Goal: Information Seeking & Learning: Learn about a topic

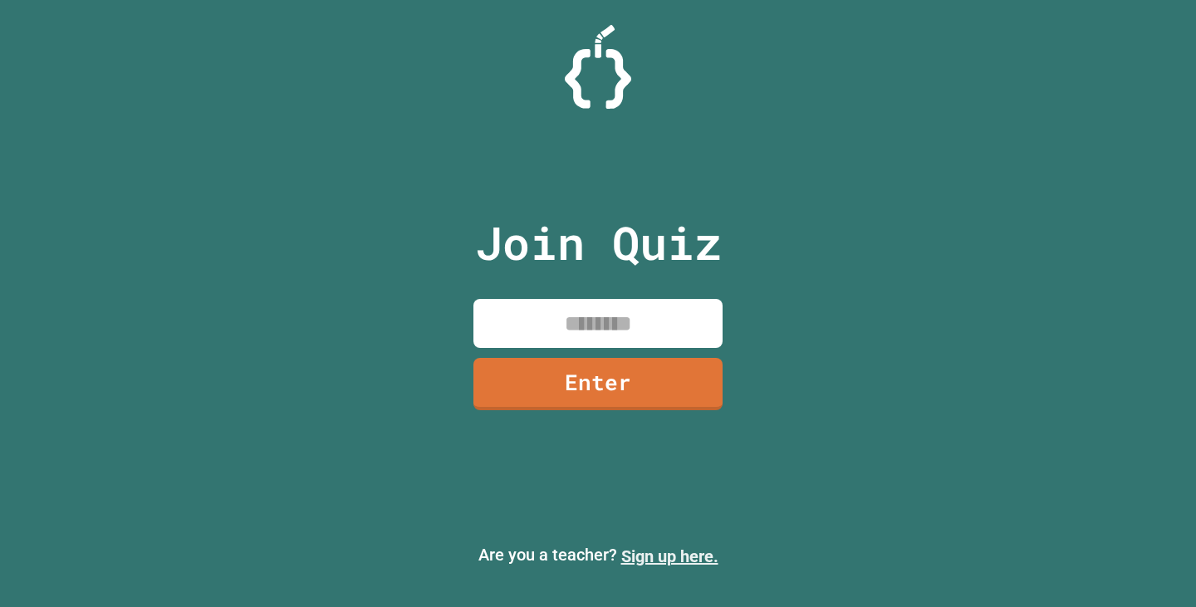
click at [682, 556] on link "Sign up here." at bounding box center [669, 557] width 97 height 20
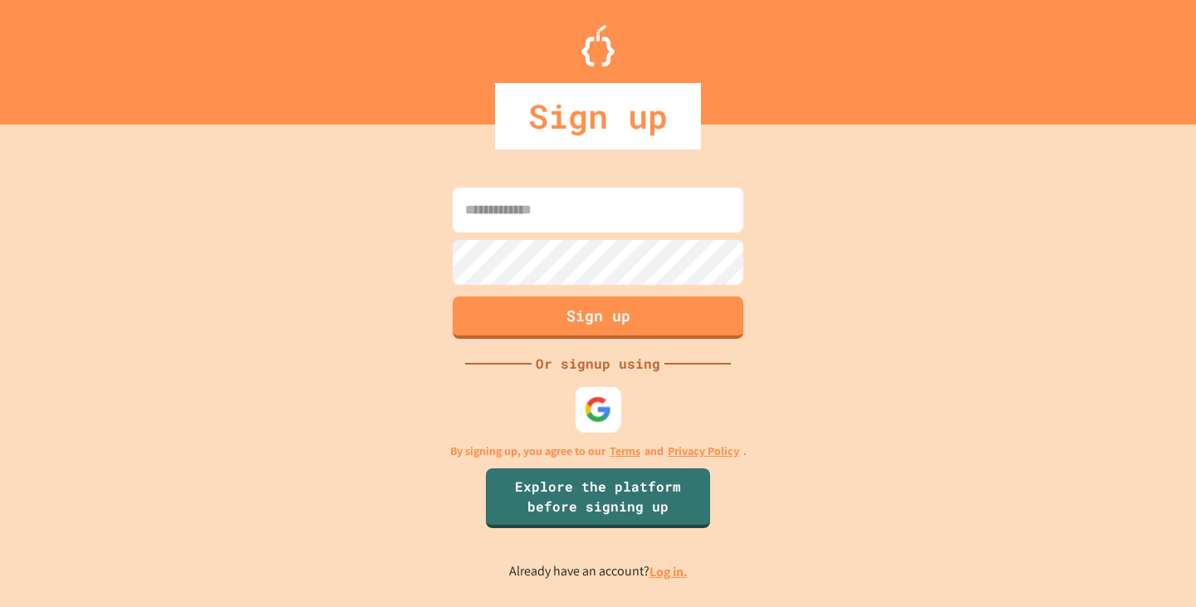
click at [613, 409] on div at bounding box center [599, 409] width 46 height 46
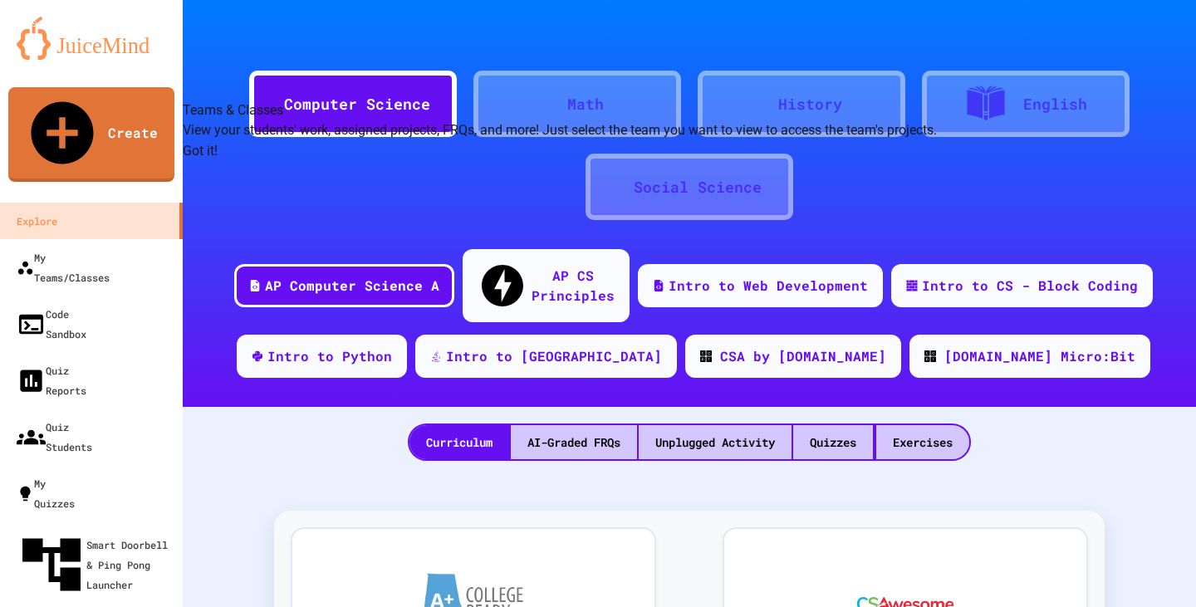
click at [218, 161] on button "Got it!" at bounding box center [200, 151] width 35 height 20
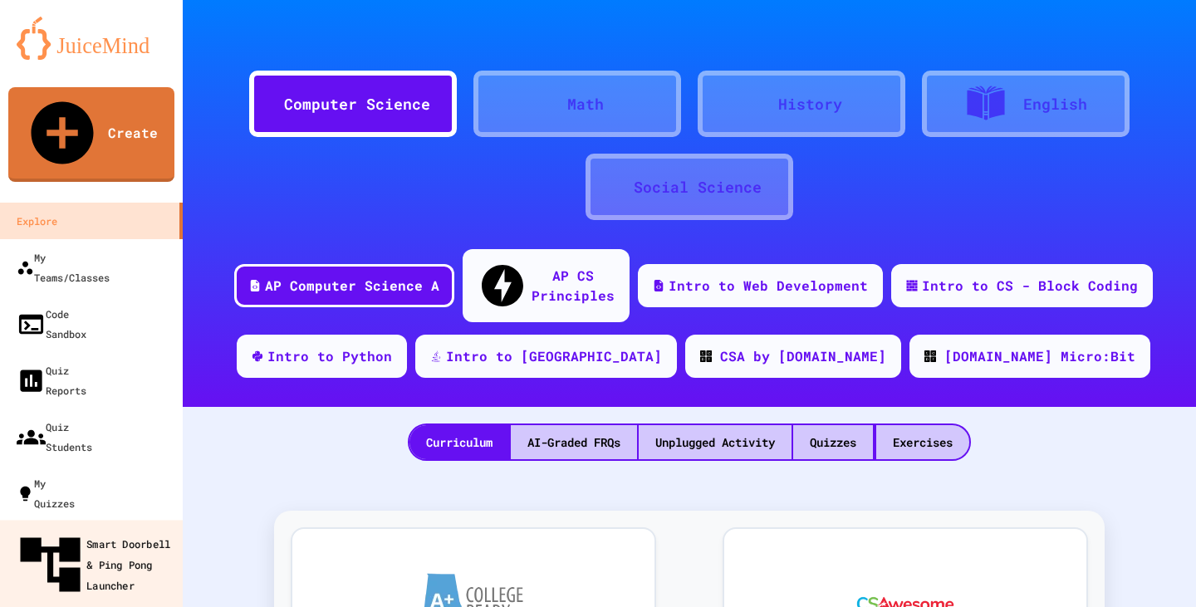
click at [114, 529] on div "Smart Doorbell & Ping Pong Launcher" at bounding box center [96, 565] width 165 height 72
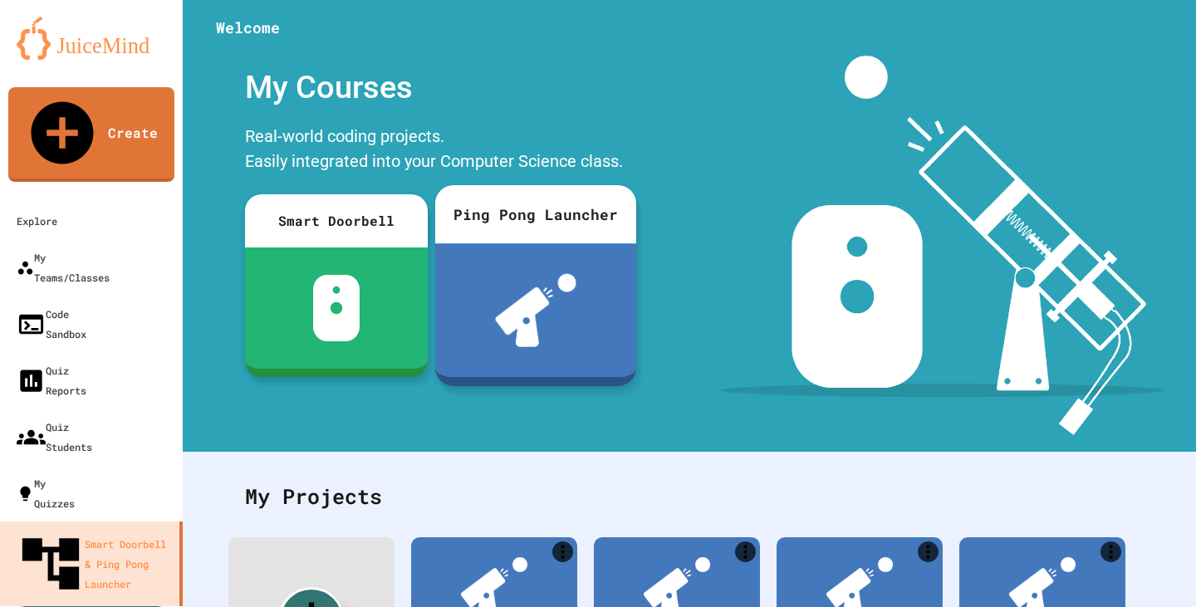
click at [594, 243] on div "Ping Pong Launcher" at bounding box center [535, 214] width 201 height 58
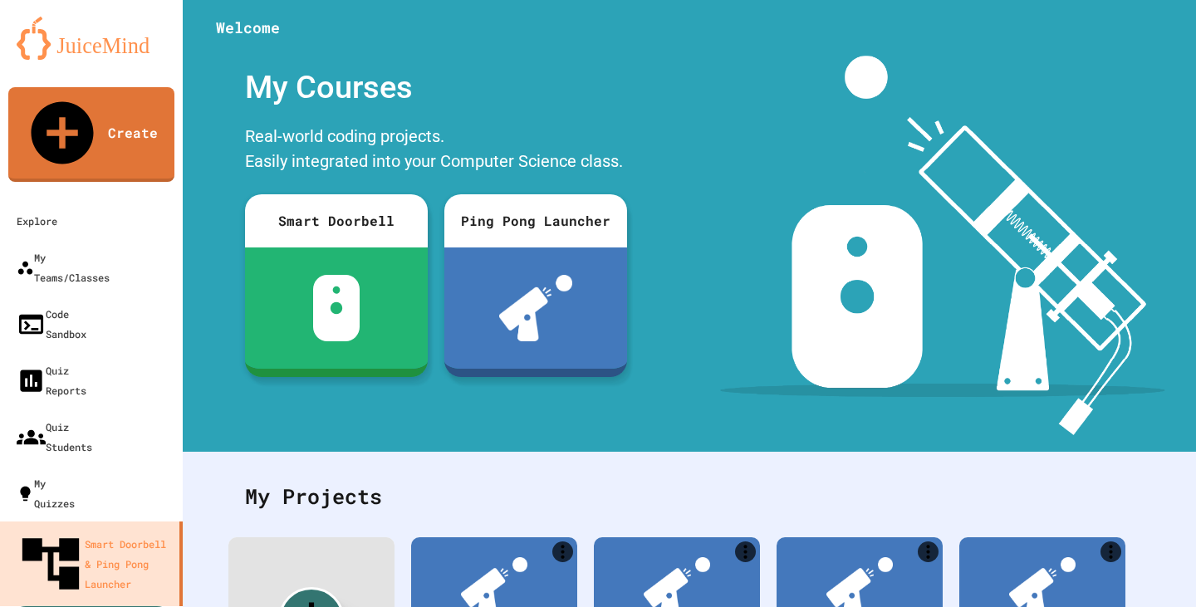
type input "**********"
drag, startPoint x: 656, startPoint y: 278, endPoint x: 343, endPoint y: 293, distance: 313.6
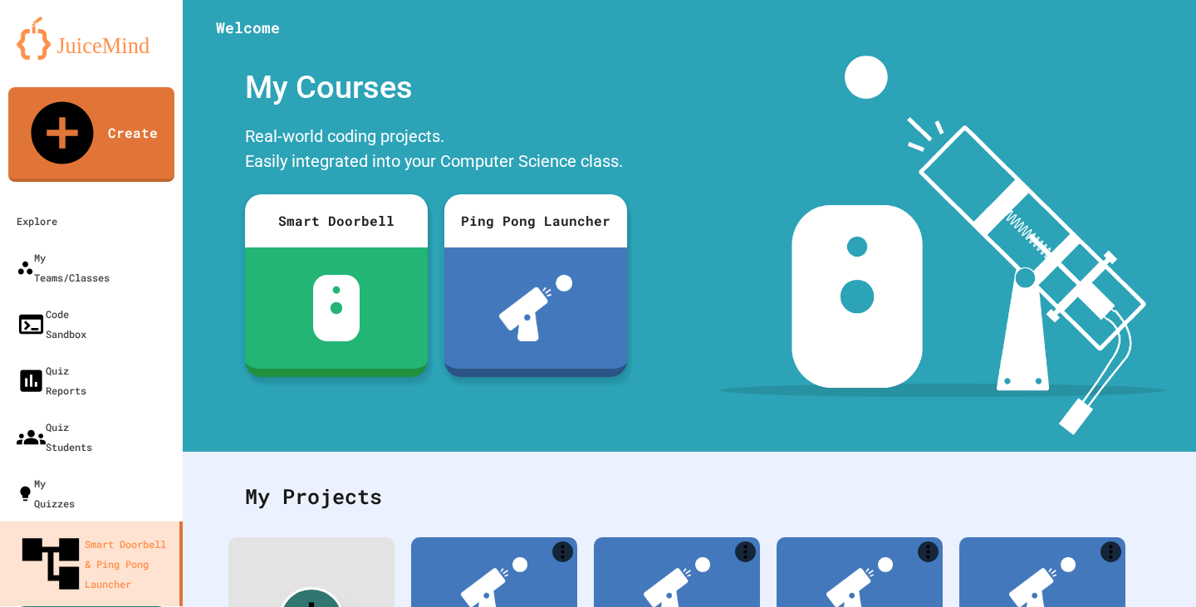
type input "*********"
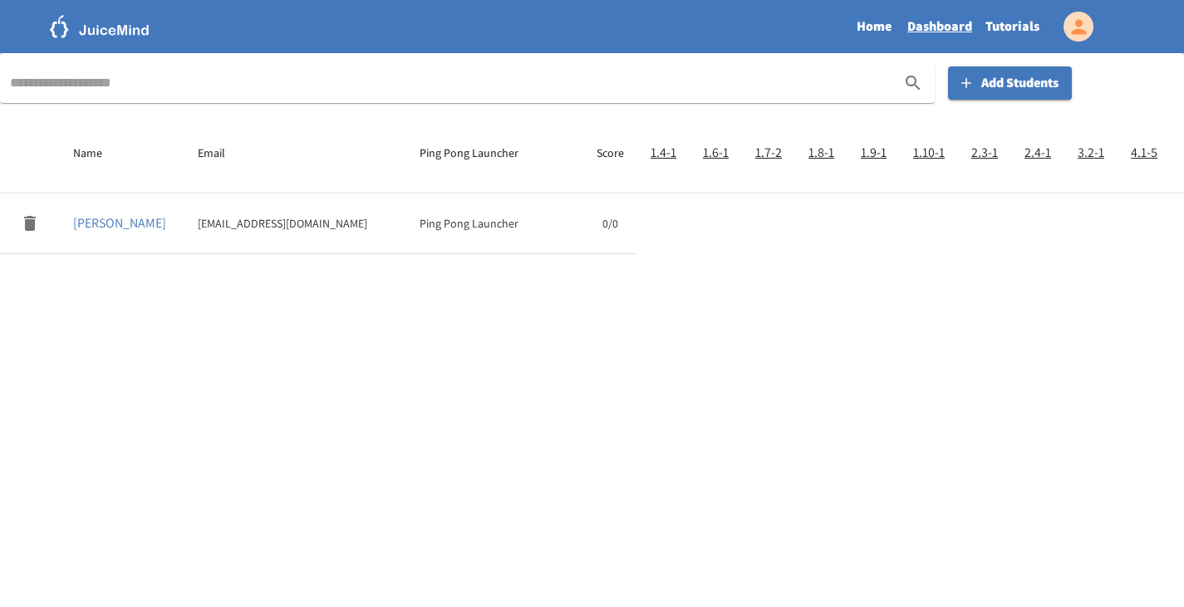
click at [989, 23] on link "Tutorials" at bounding box center [1012, 26] width 67 height 38
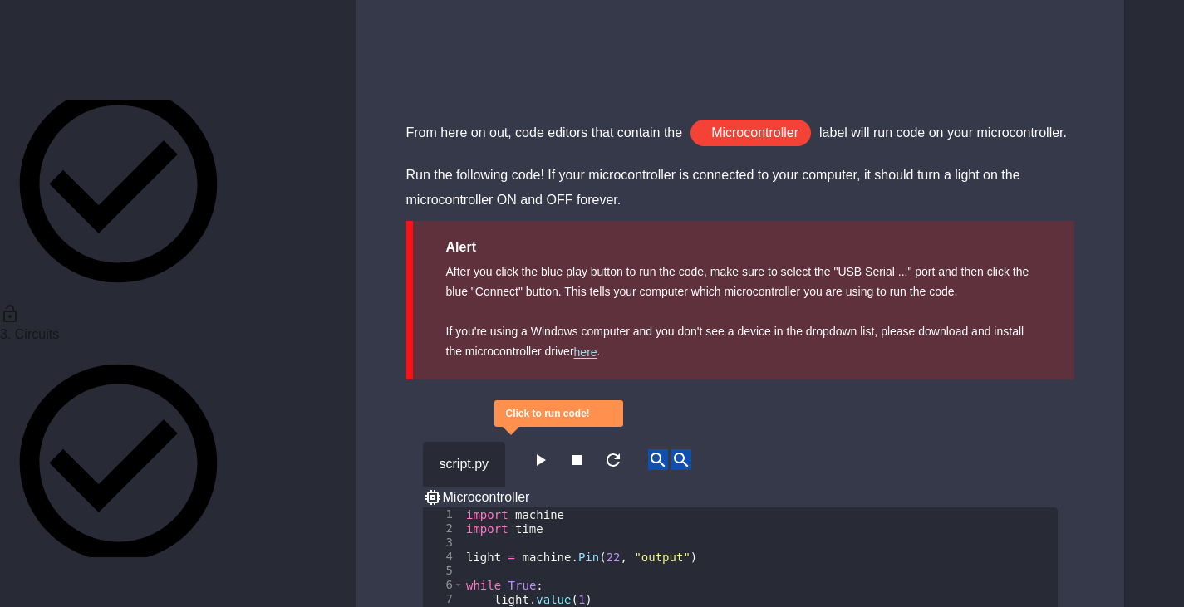
scroll to position [499, 0]
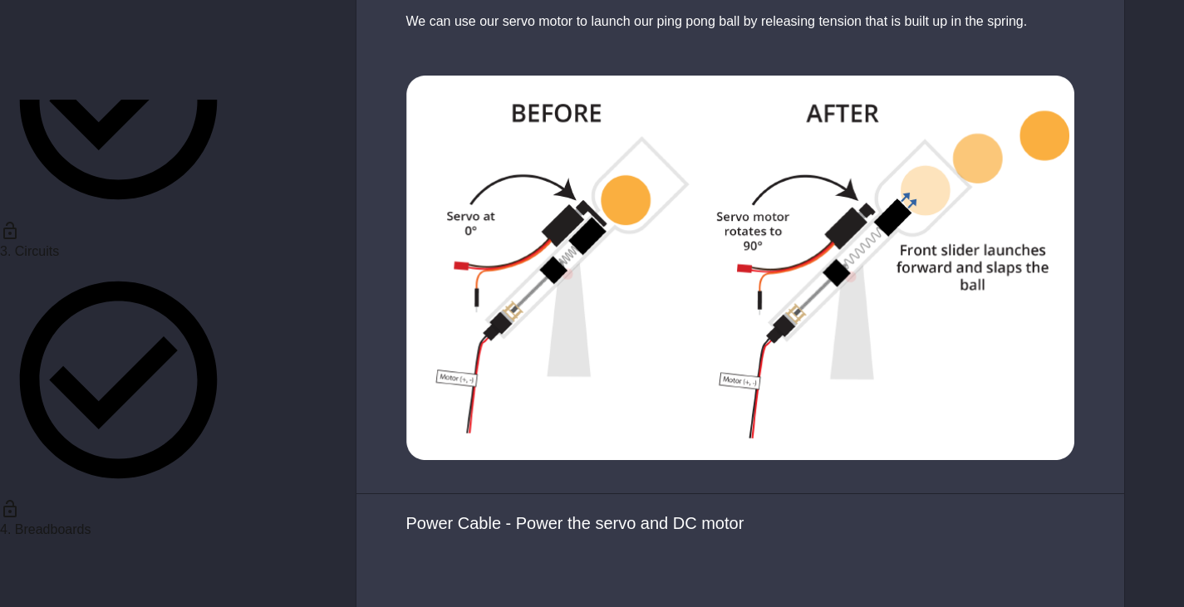
scroll to position [3554, 0]
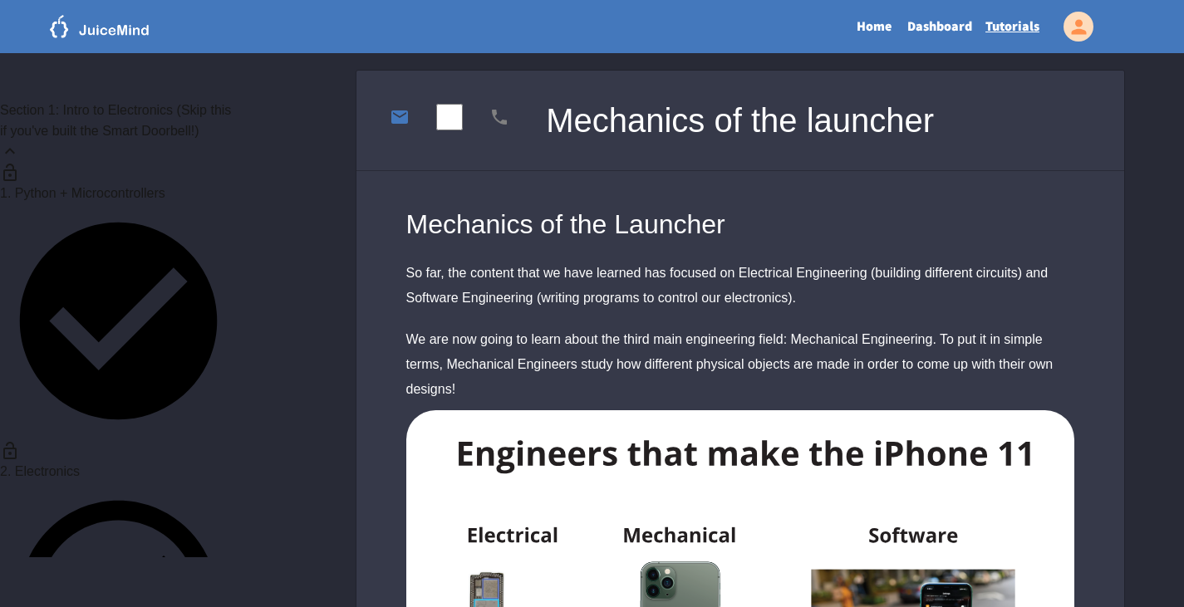
scroll to position [499, 0]
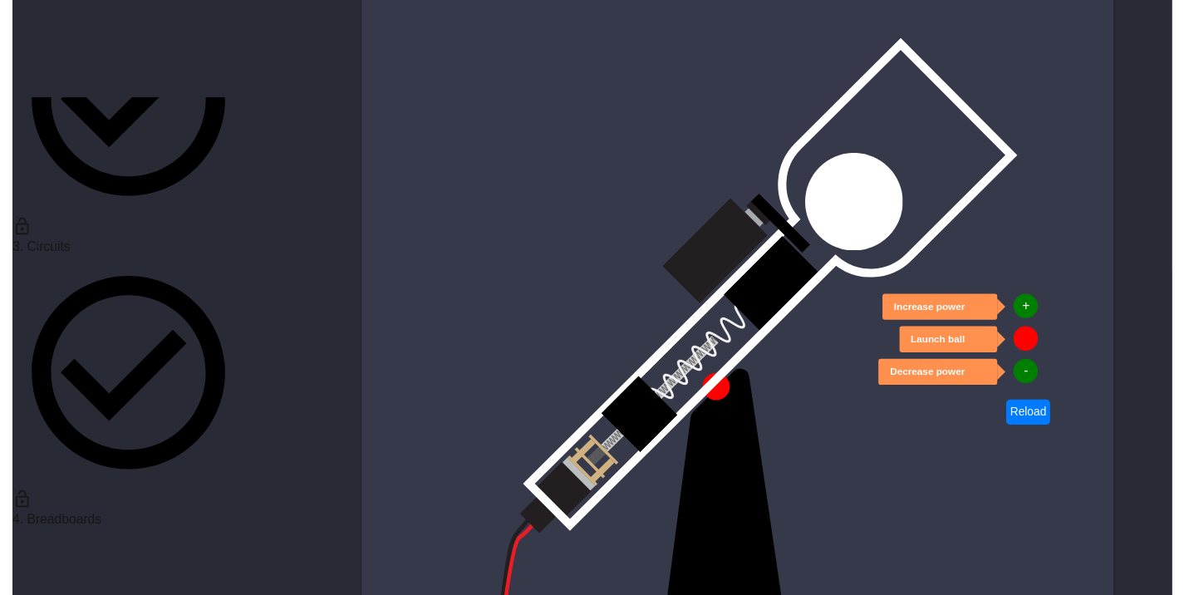
scroll to position [415, 0]
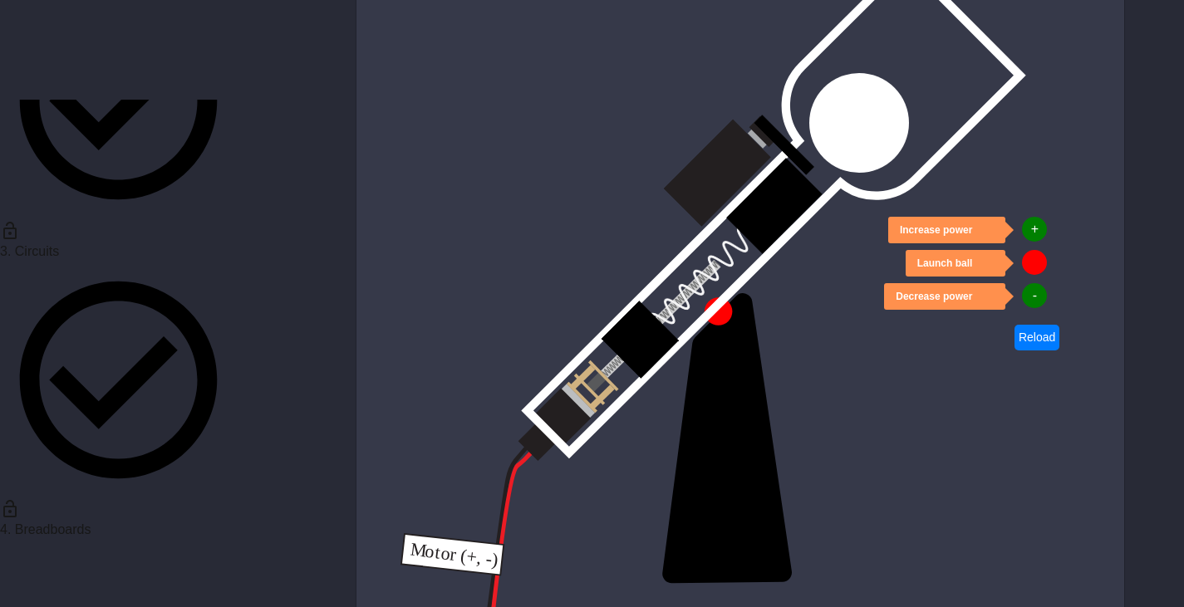
click at [1033, 227] on button "+" at bounding box center [1034, 229] width 25 height 25
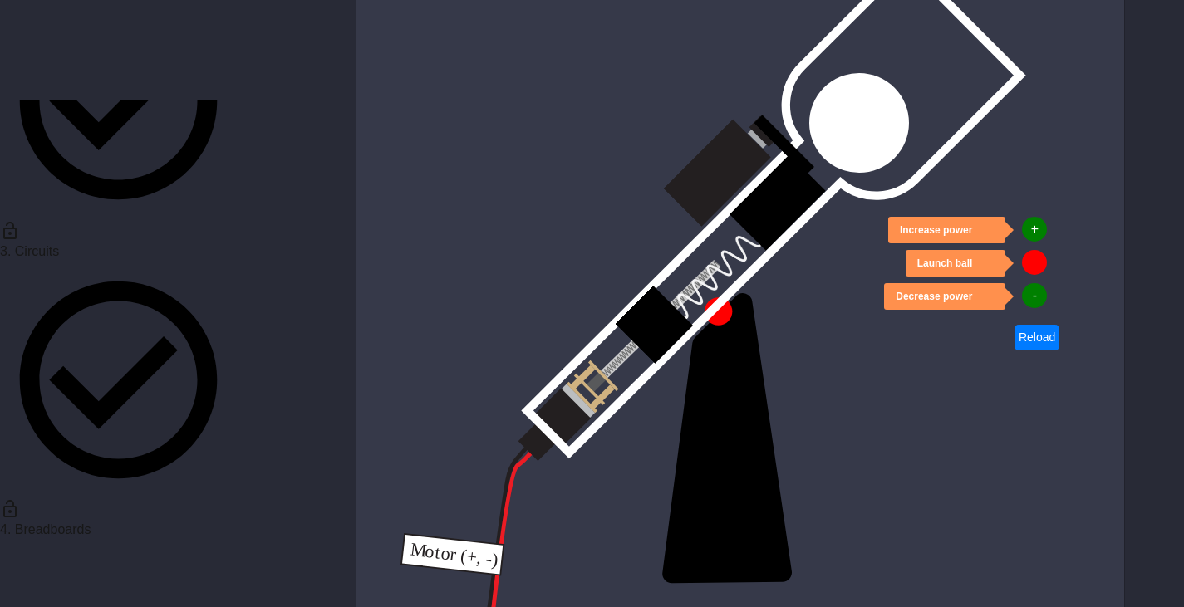
click at [1033, 227] on button "+" at bounding box center [1034, 229] width 25 height 25
click at [1033, 226] on button "+" at bounding box center [1034, 229] width 25 height 25
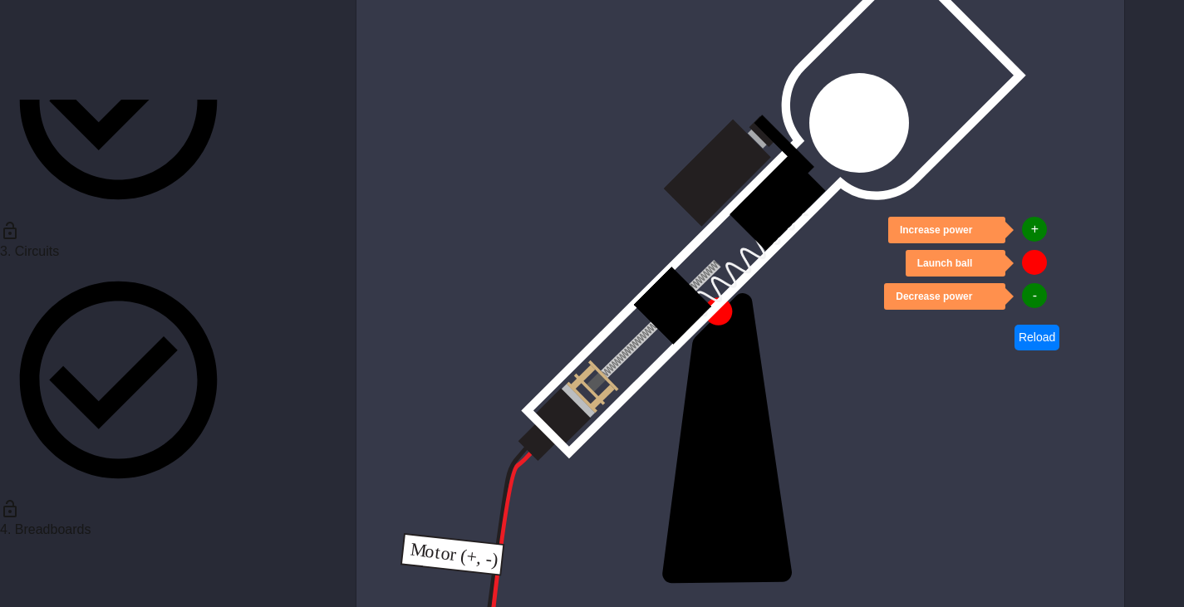
click at [1033, 226] on button "+" at bounding box center [1034, 229] width 25 height 25
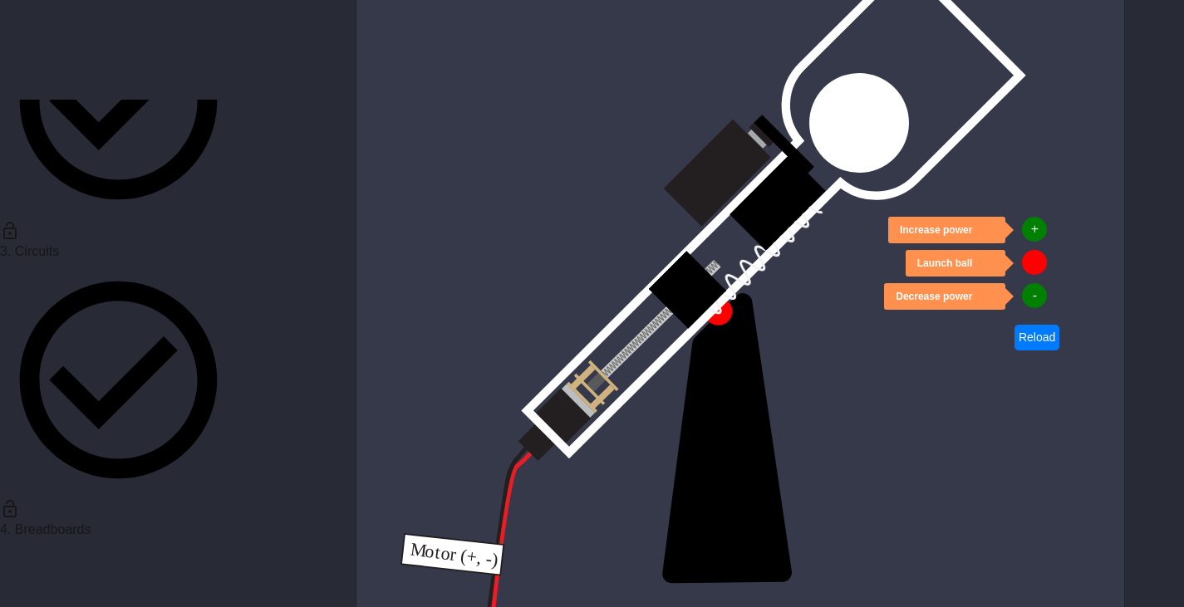
click at [1033, 226] on button "+" at bounding box center [1034, 229] width 25 height 25
click at [1028, 260] on button at bounding box center [1034, 262] width 25 height 25
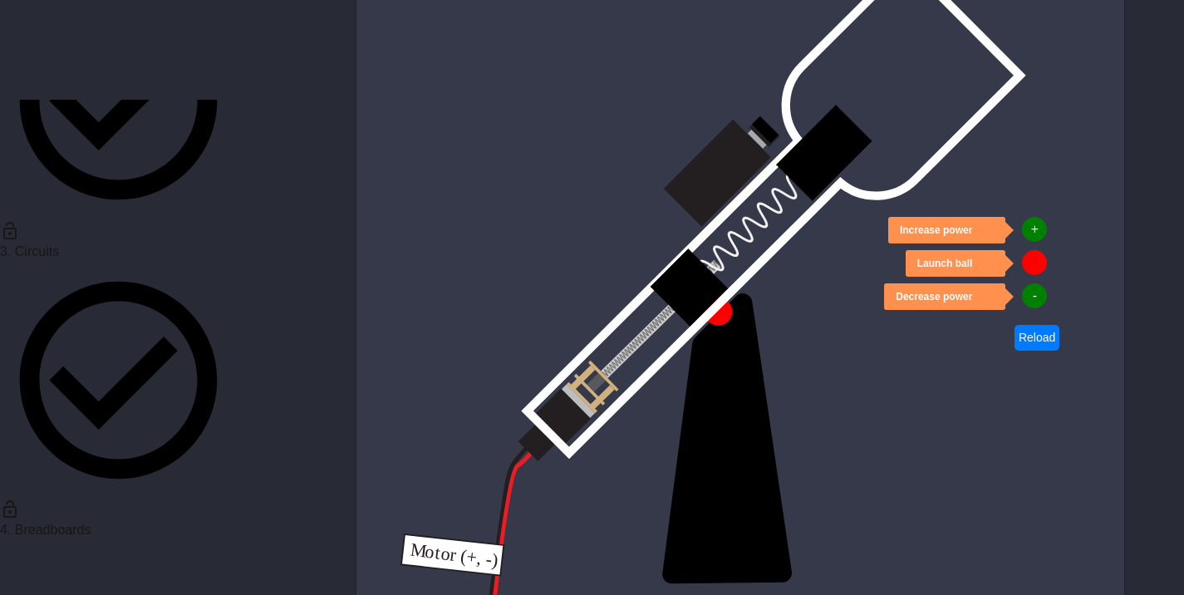
click at [1027, 301] on button "-" at bounding box center [1034, 295] width 25 height 25
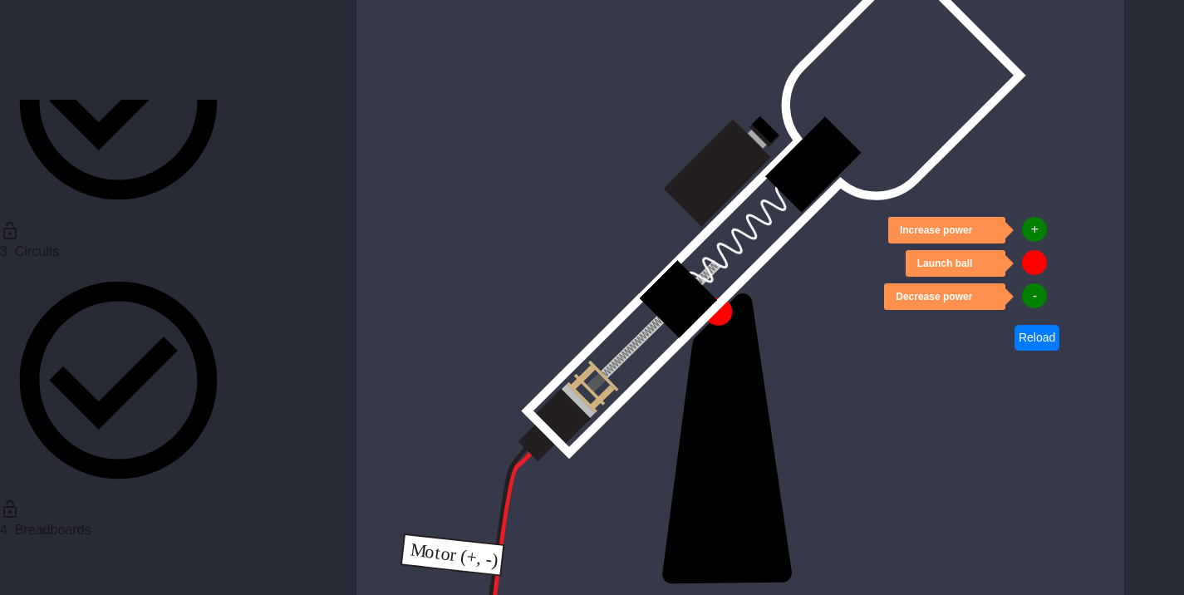
click at [1028, 301] on button "-" at bounding box center [1034, 295] width 25 height 25
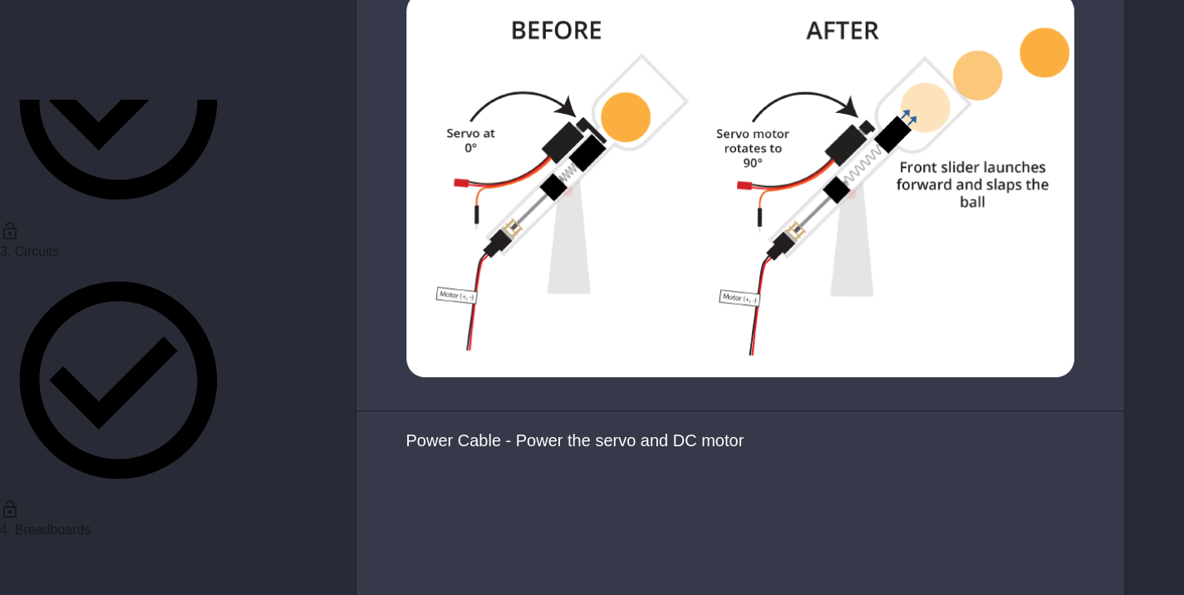
scroll to position [3567, 0]
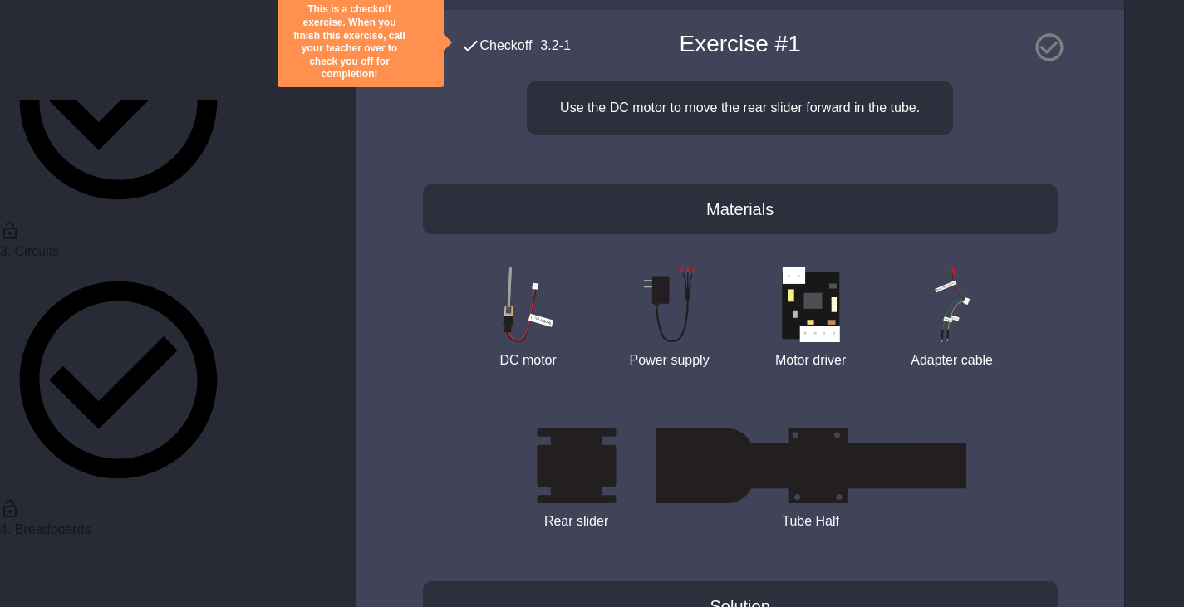
scroll to position [5567, 0]
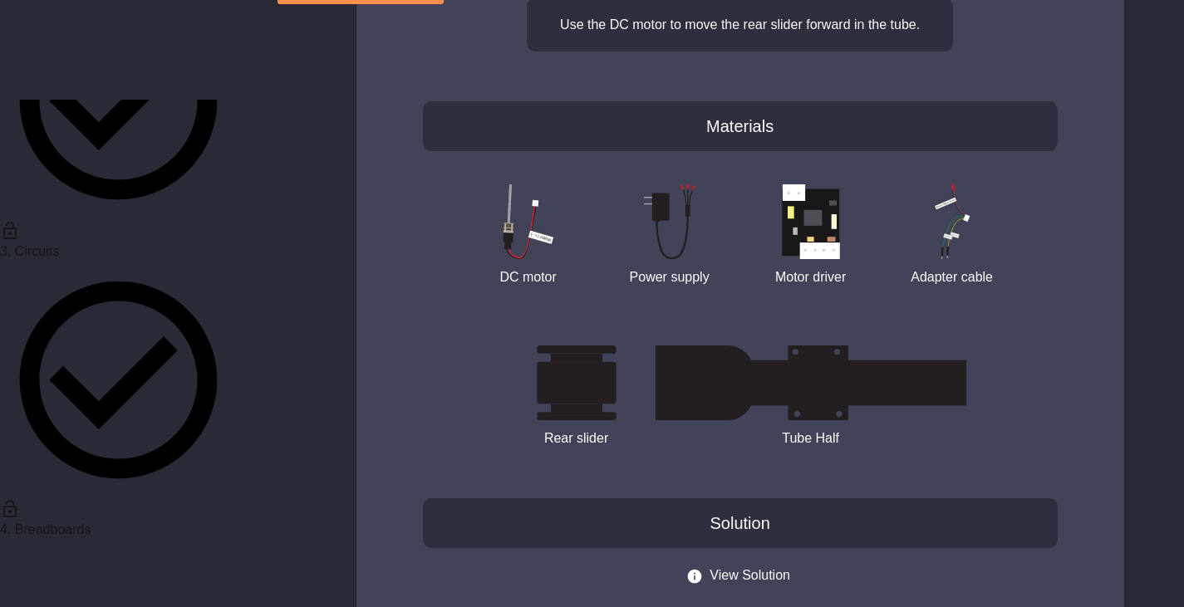
click at [509, 259] on img at bounding box center [528, 221] width 125 height 75
click at [531, 259] on img at bounding box center [528, 221] width 125 height 75
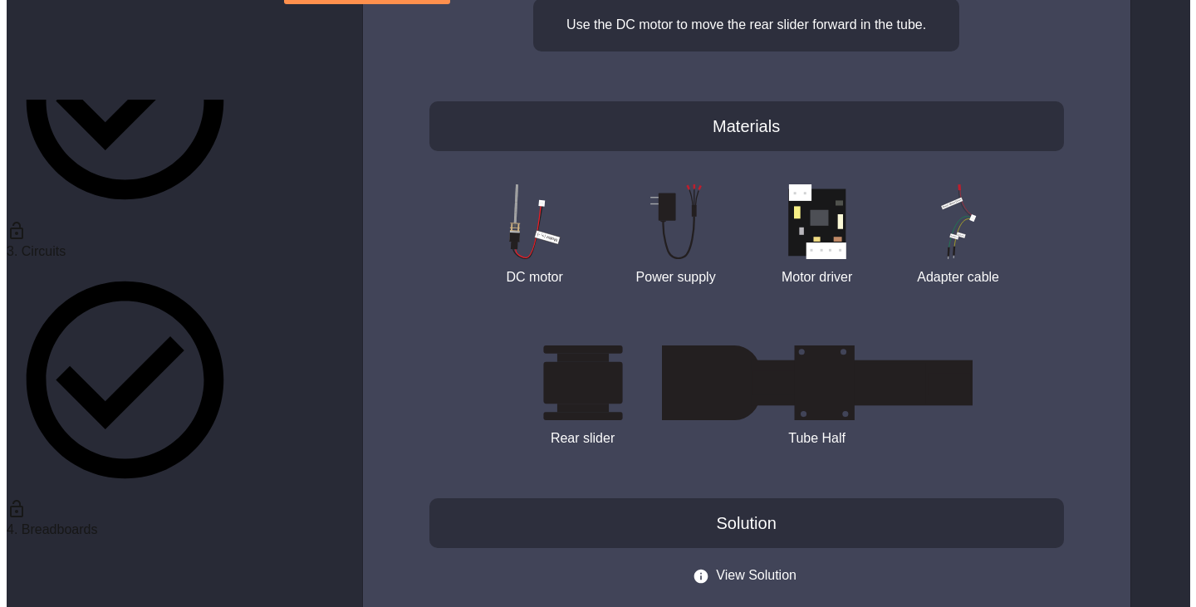
scroll to position [5816, 0]
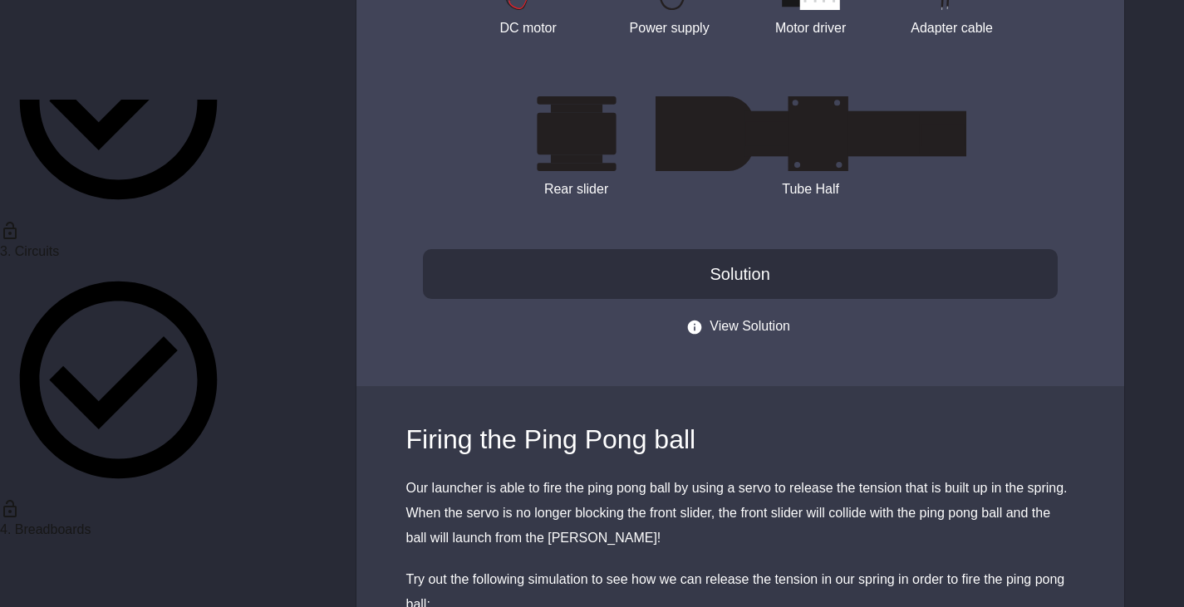
click at [759, 337] on button "View Solution" at bounding box center [740, 327] width 101 height 21
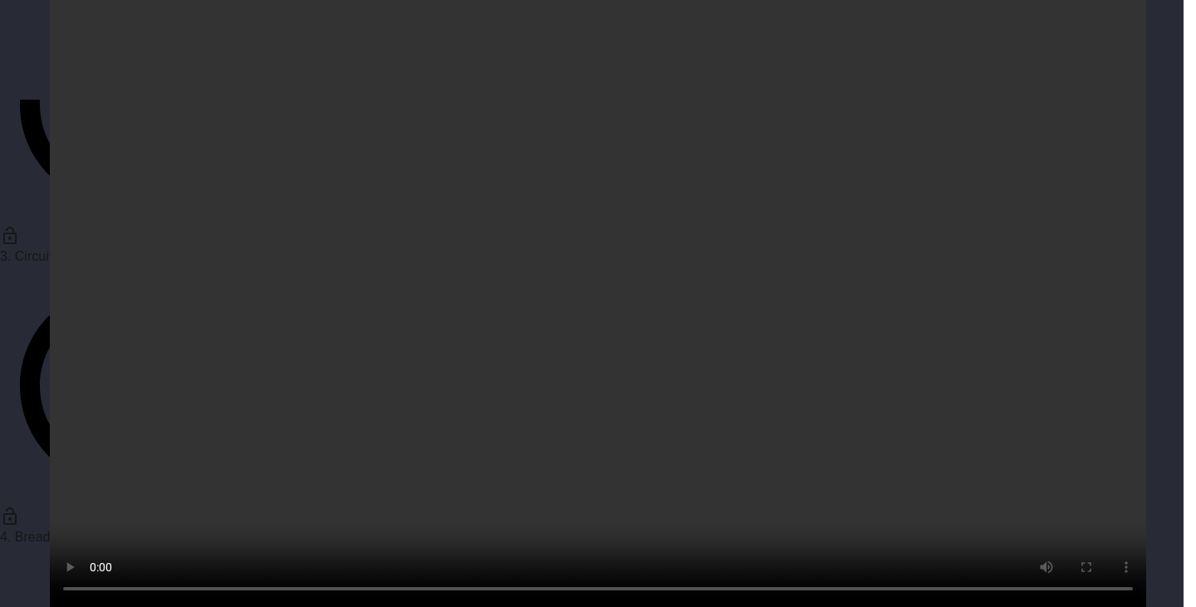
scroll to position [472, 0]
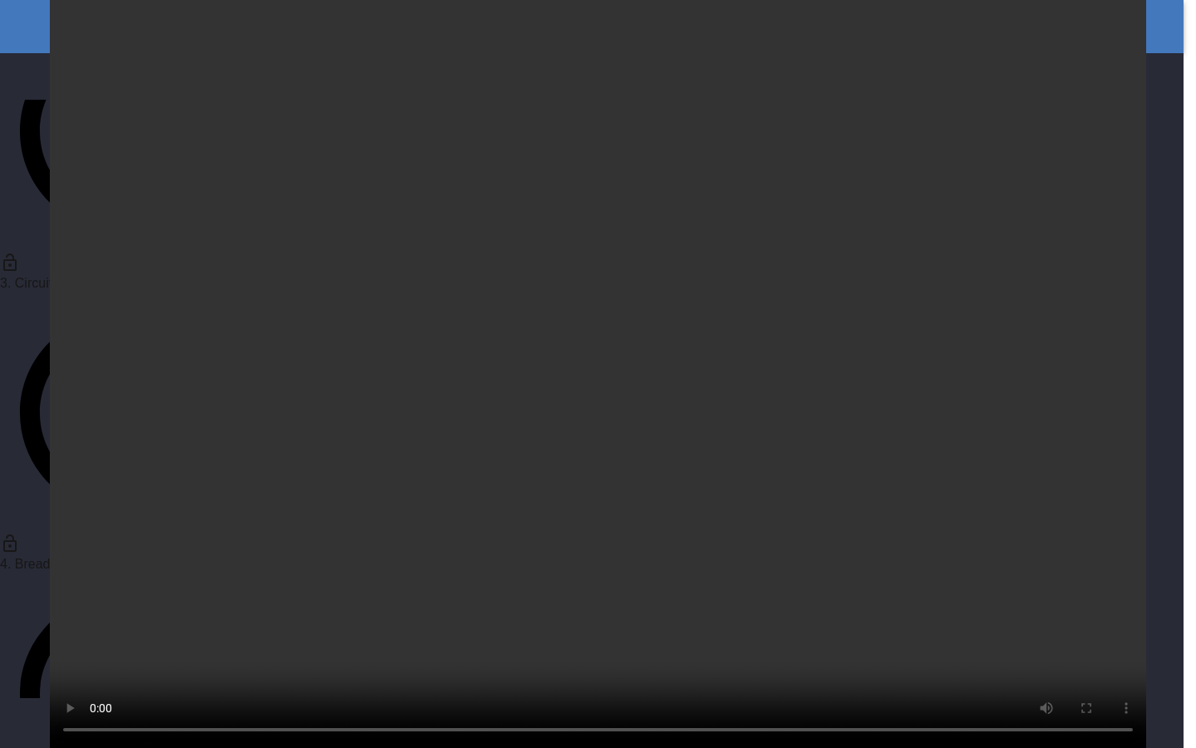
click at [551, 523] on video at bounding box center [598, 374] width 1196 height 748
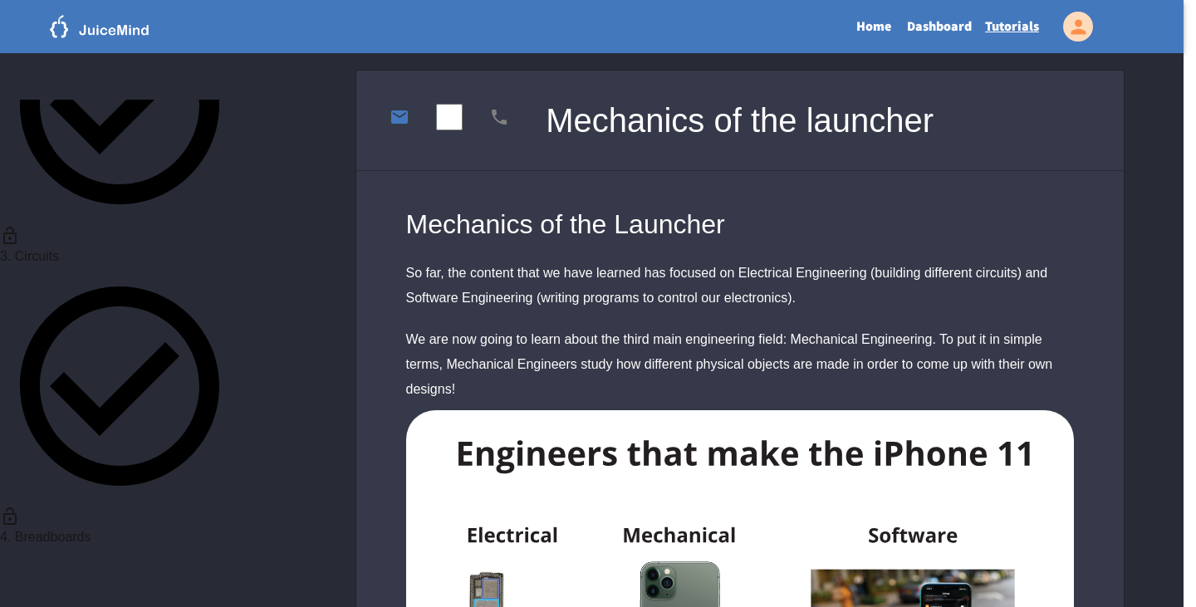
scroll to position [101, 0]
click at [1121, 607] on div at bounding box center [592, 607] width 1184 height 0
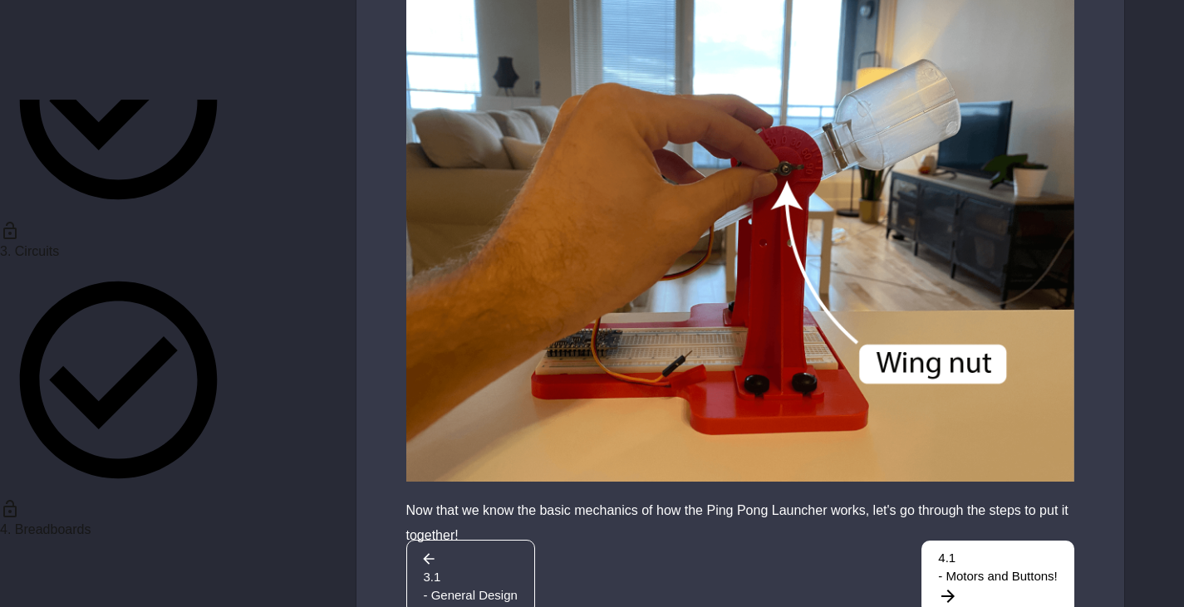
scroll to position [8250, 0]
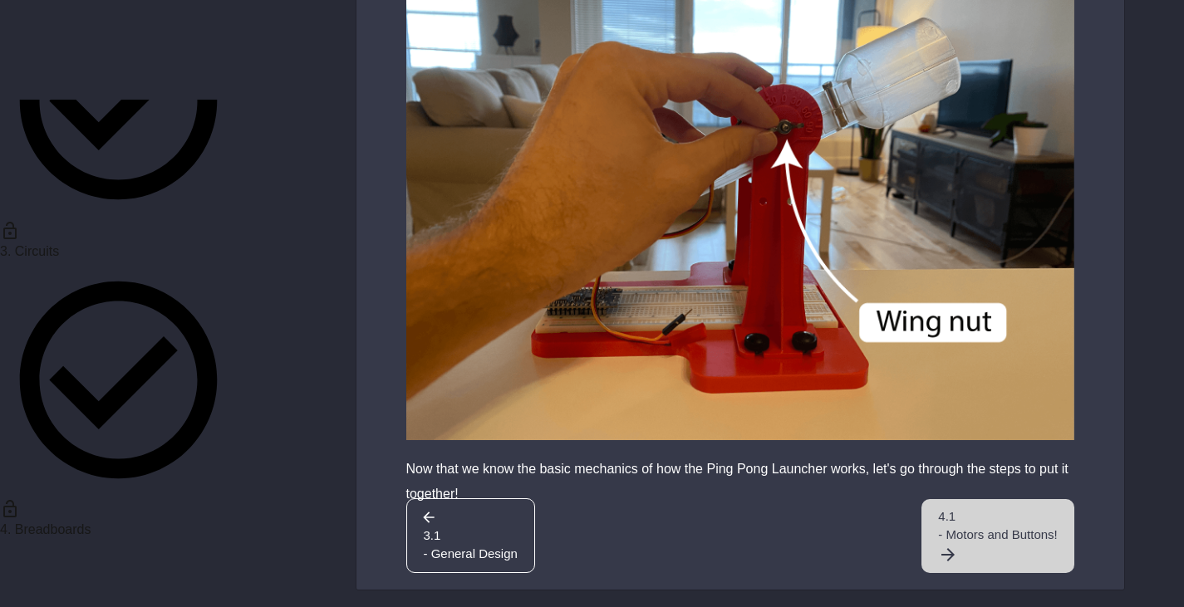
click at [1010, 545] on span "- Motors and Buttons!" at bounding box center [997, 535] width 119 height 19
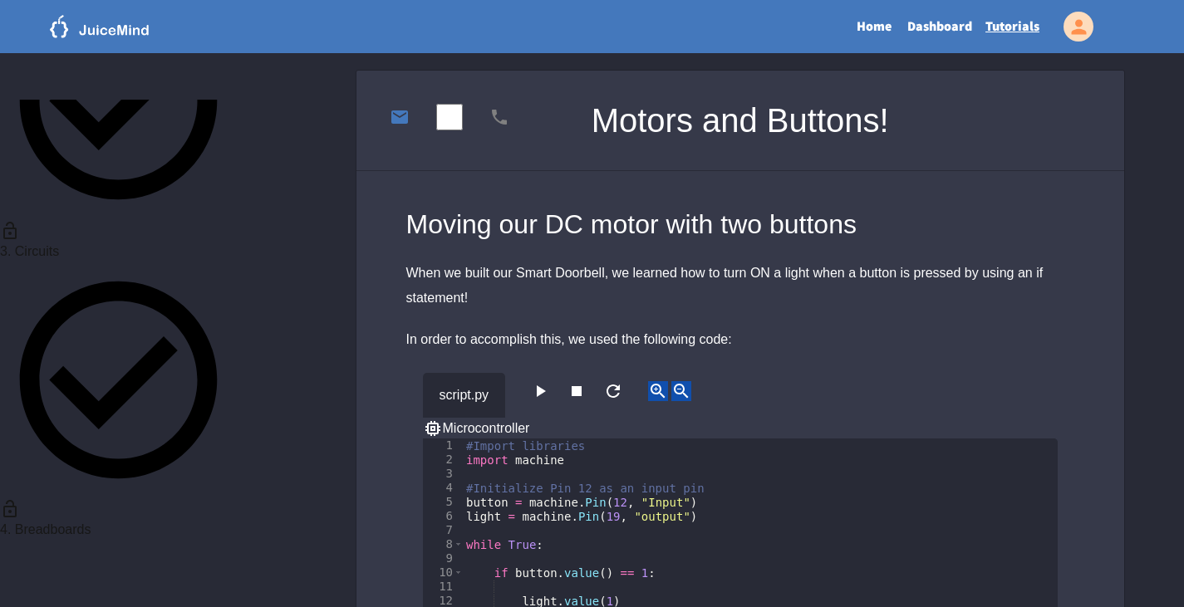
scroll to position [166, 0]
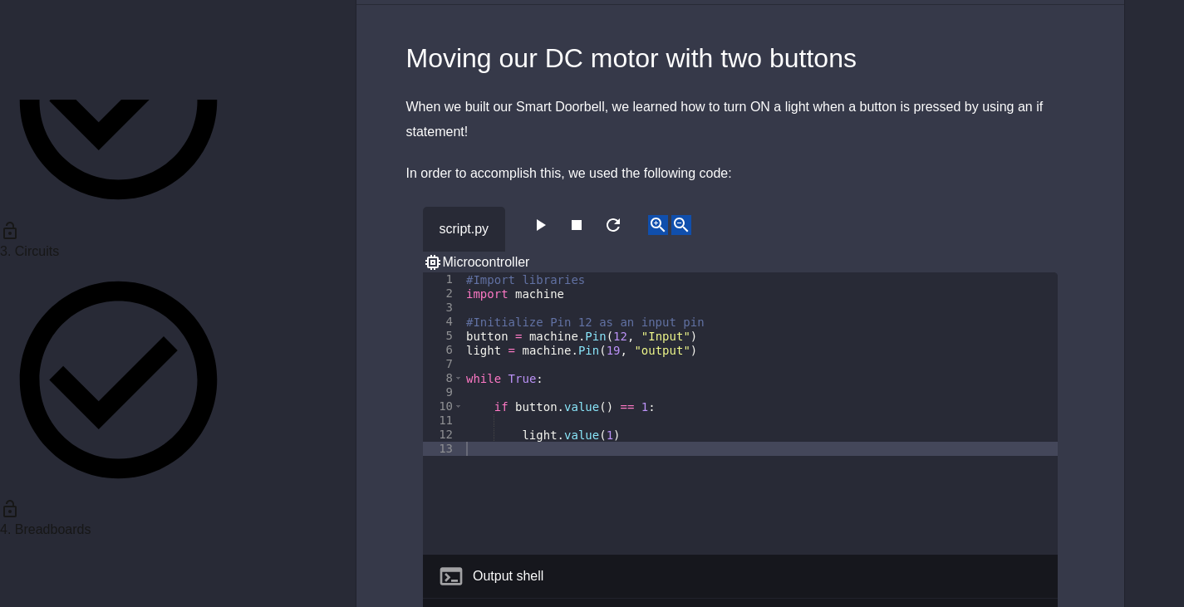
click at [537, 232] on icon "button" at bounding box center [540, 225] width 20 height 20
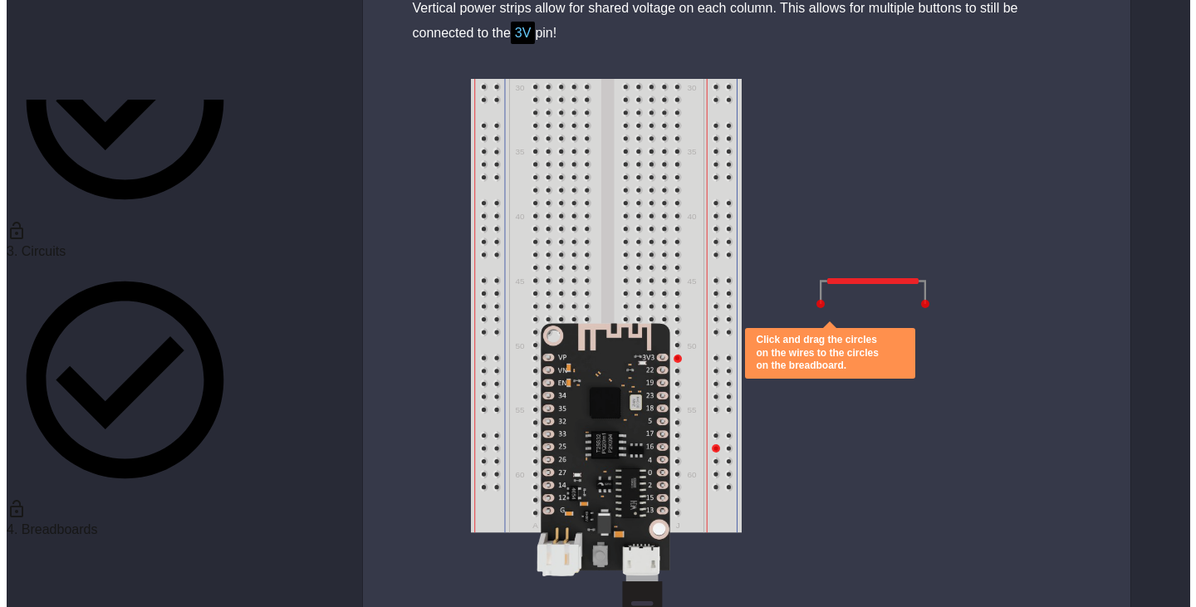
scroll to position [4819, 0]
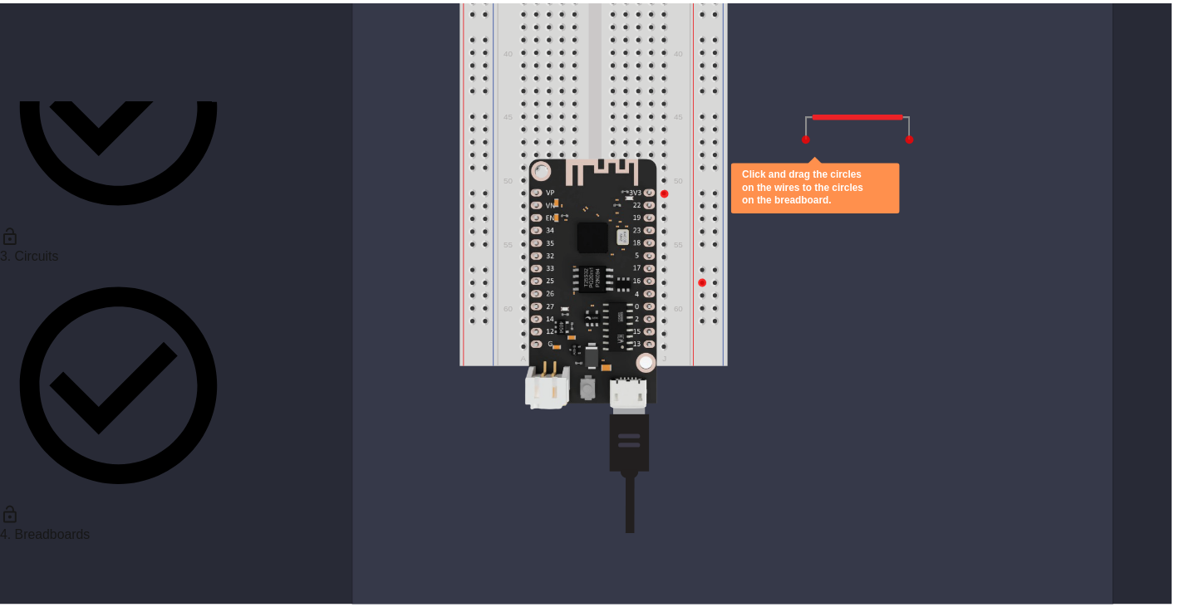
scroll to position [0, 0]
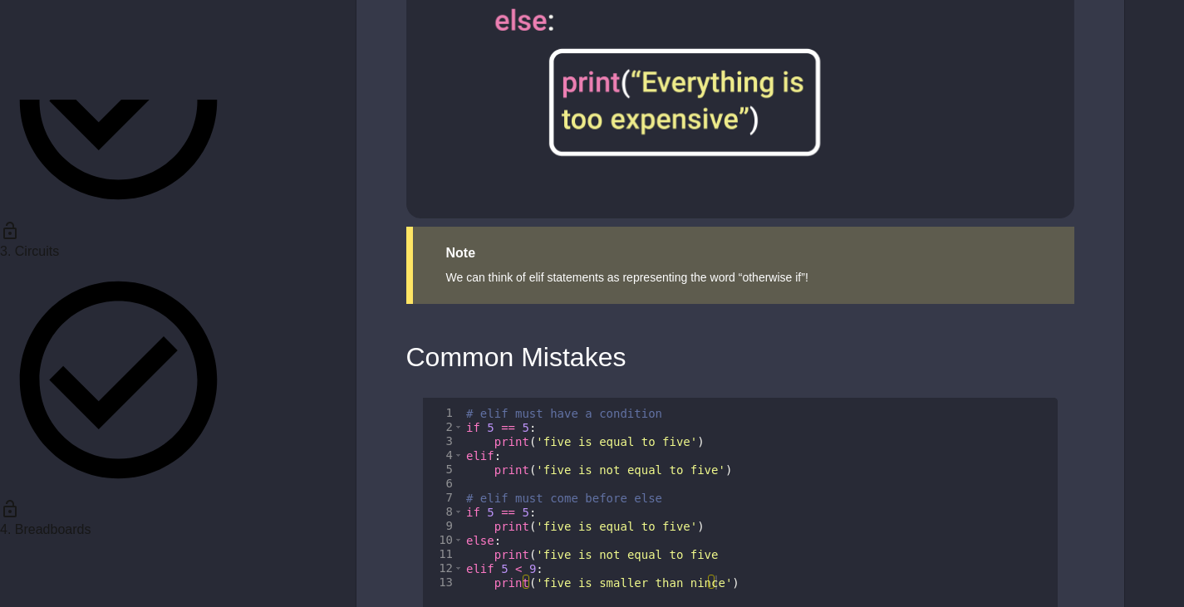
scroll to position [17747, 0]
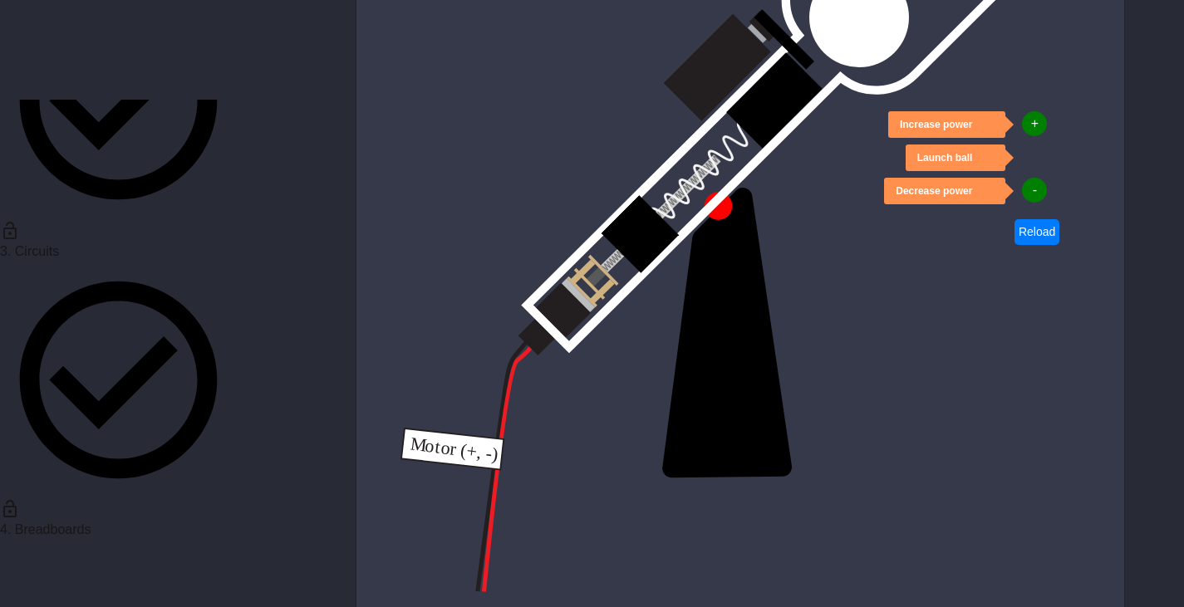
scroll to position [413, 0]
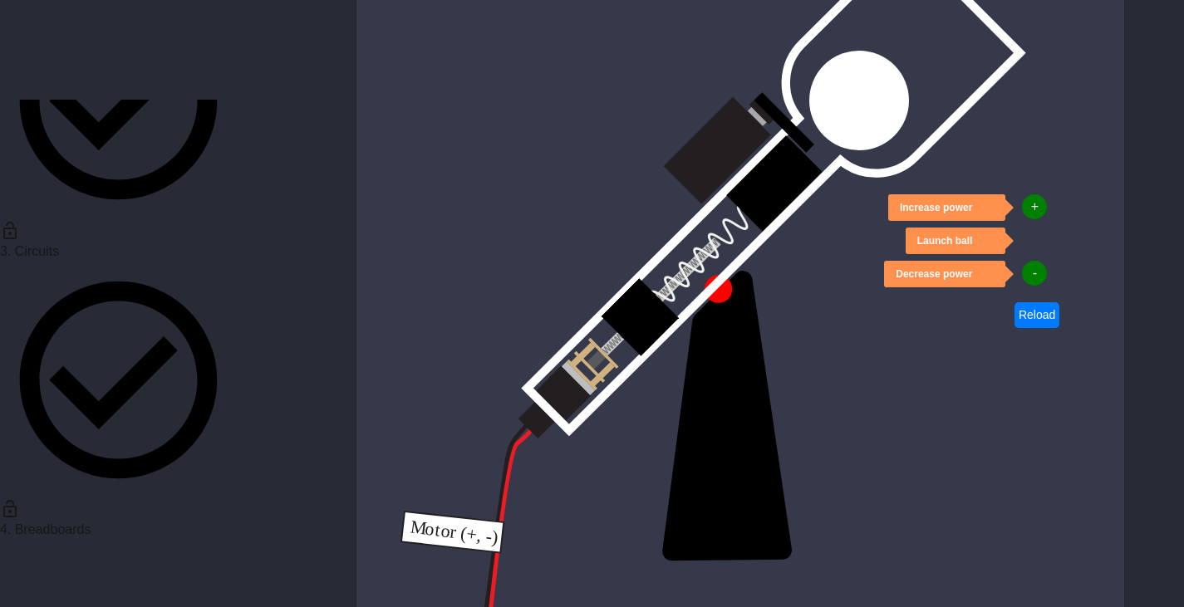
click at [772, 111] on img at bounding box center [784, 122] width 61 height 61
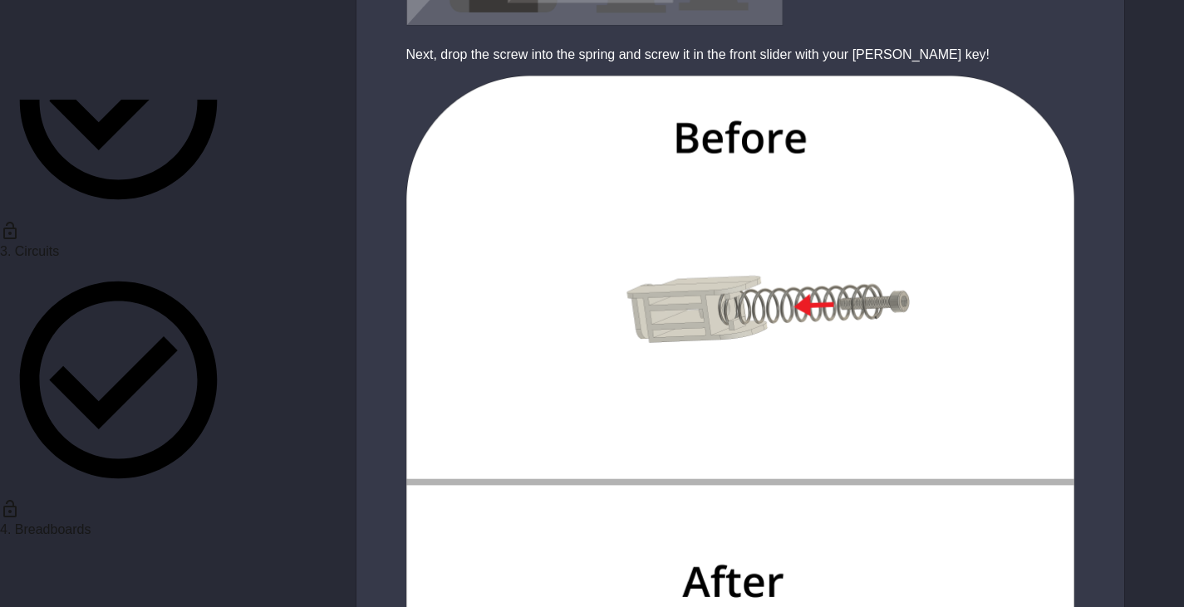
scroll to position [5813, 0]
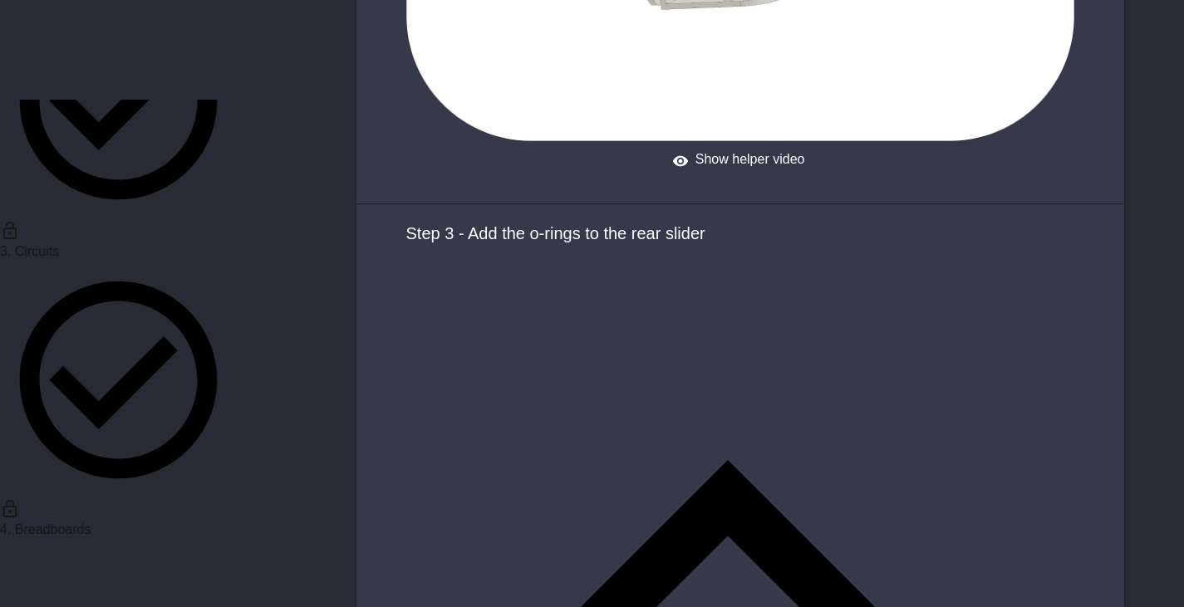
scroll to position [6146, 0]
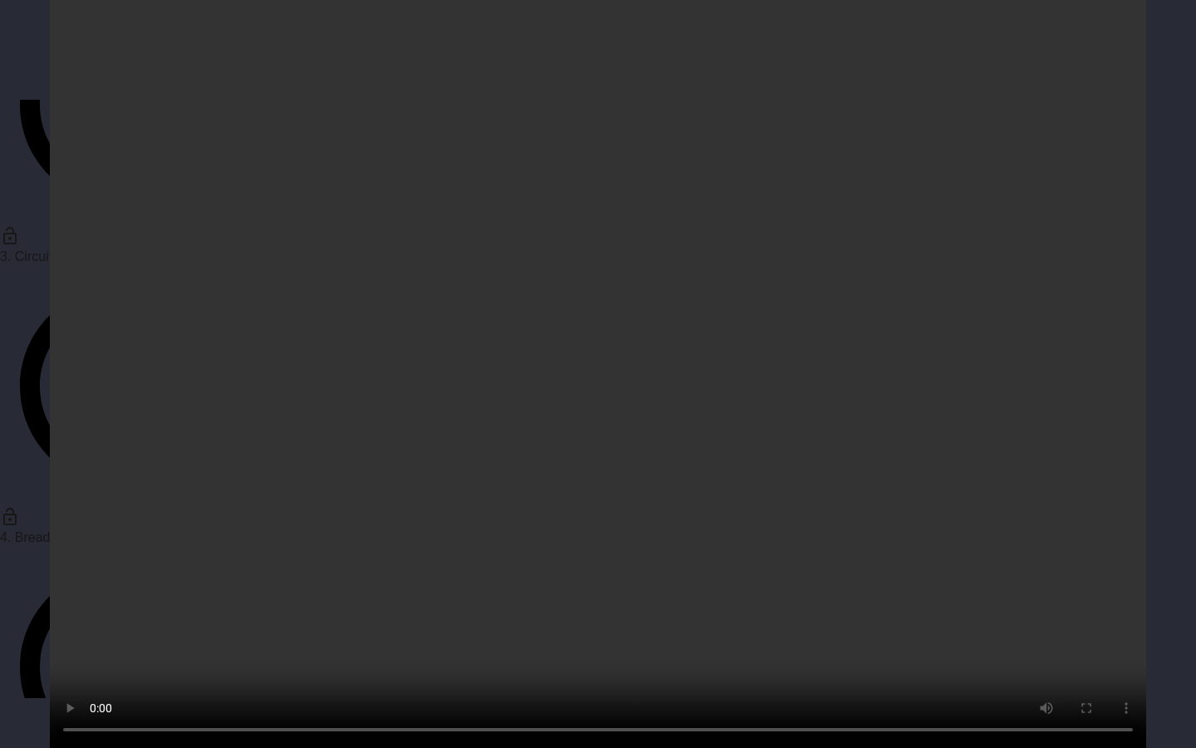
click at [870, 453] on video at bounding box center [598, 374] width 1196 height 748
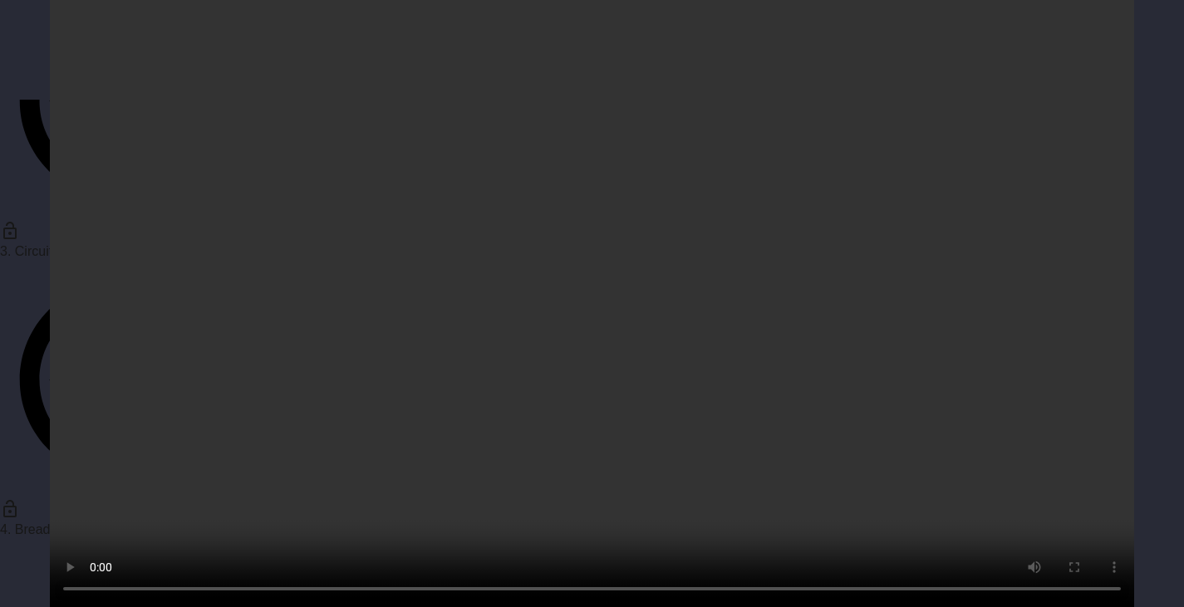
scroll to position [7060, 0]
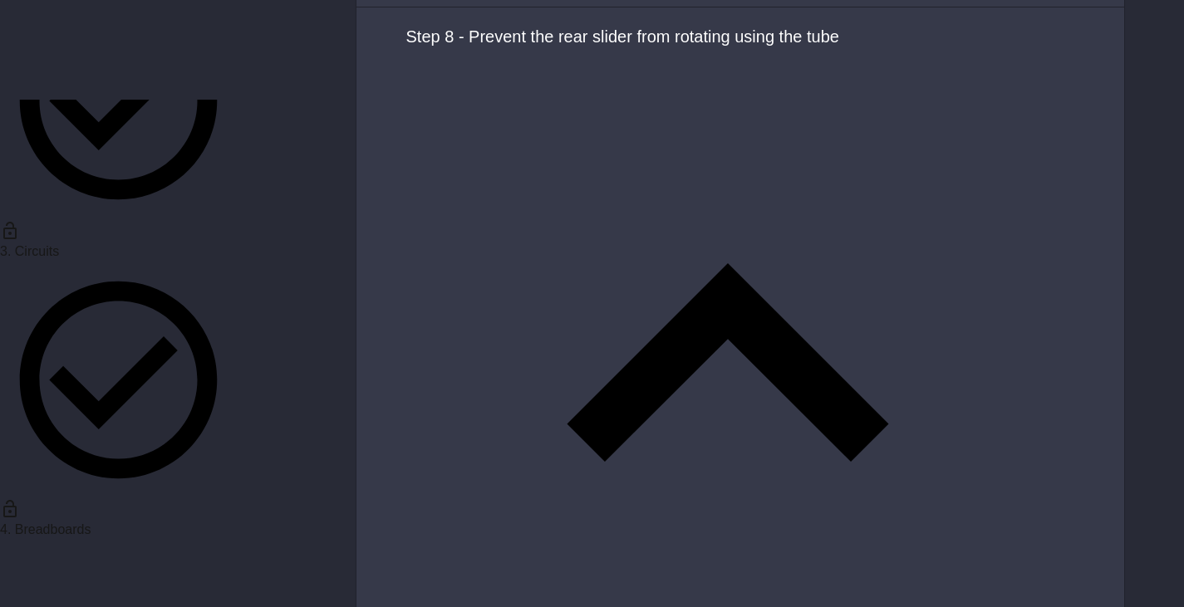
scroll to position [15337, 0]
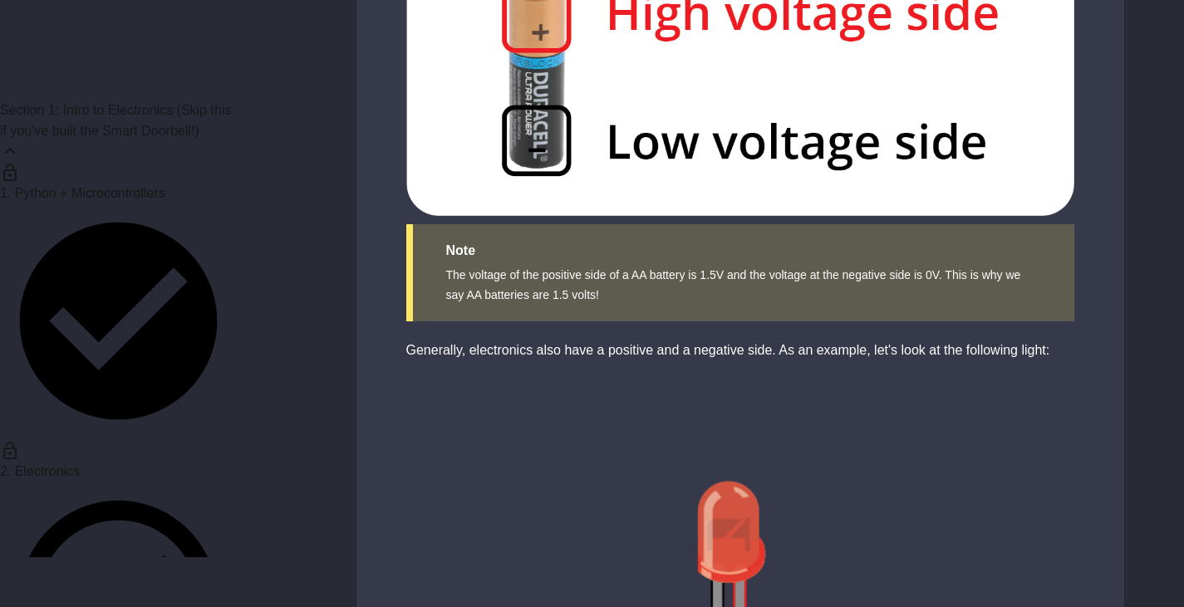
scroll to position [997, 0]
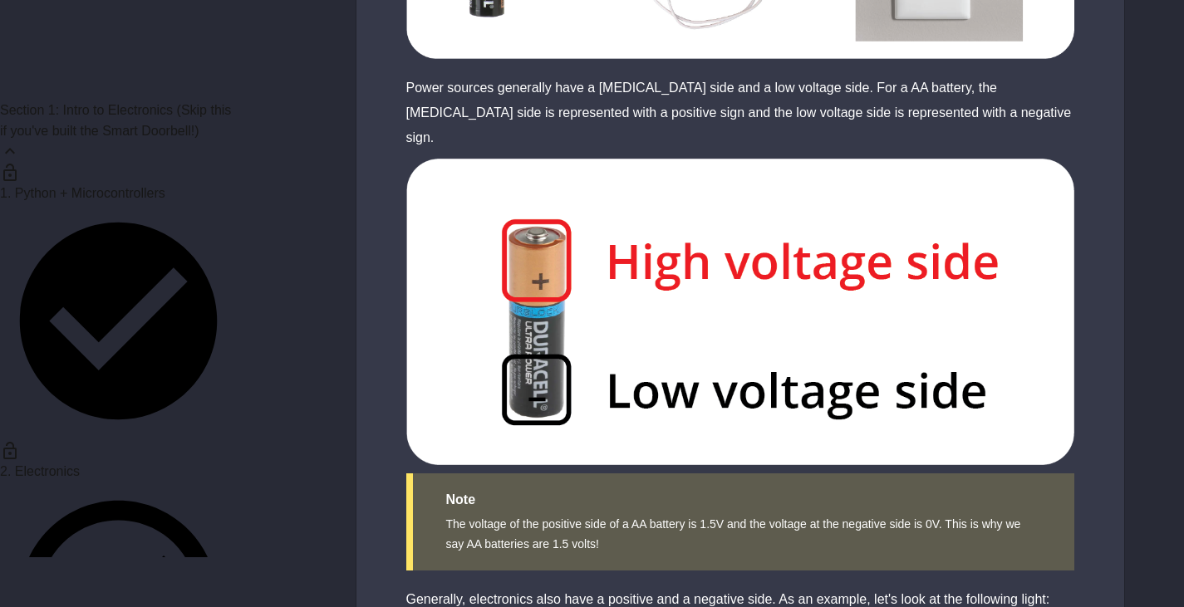
click at [160, 443] on link "2. Electronics" at bounding box center [118, 581] width 237 height 276
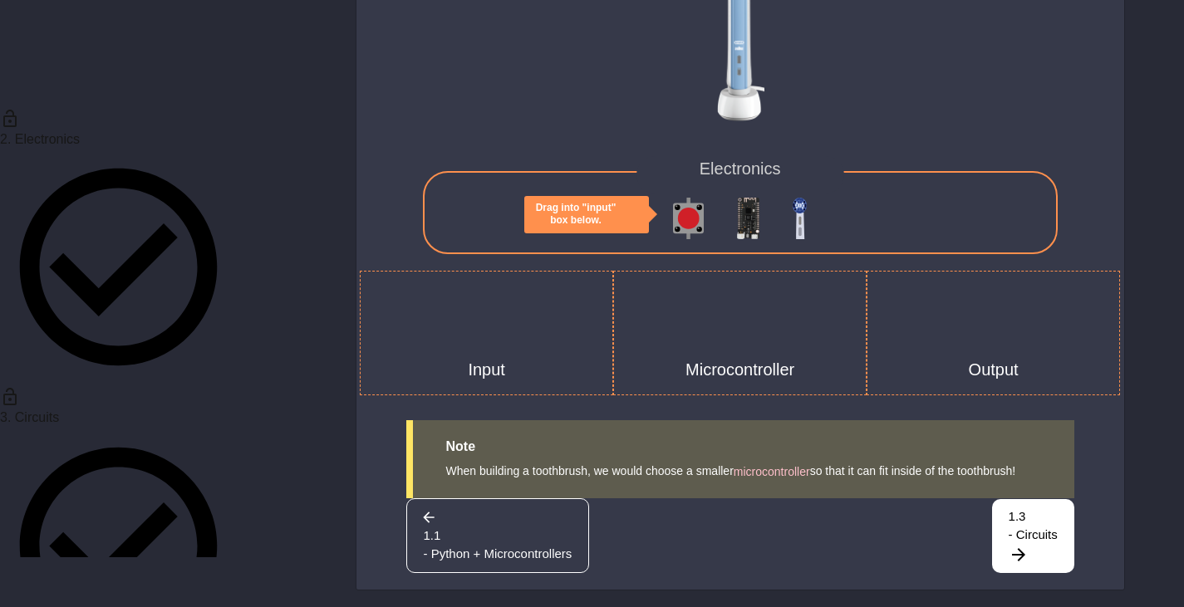
scroll to position [415, 0]
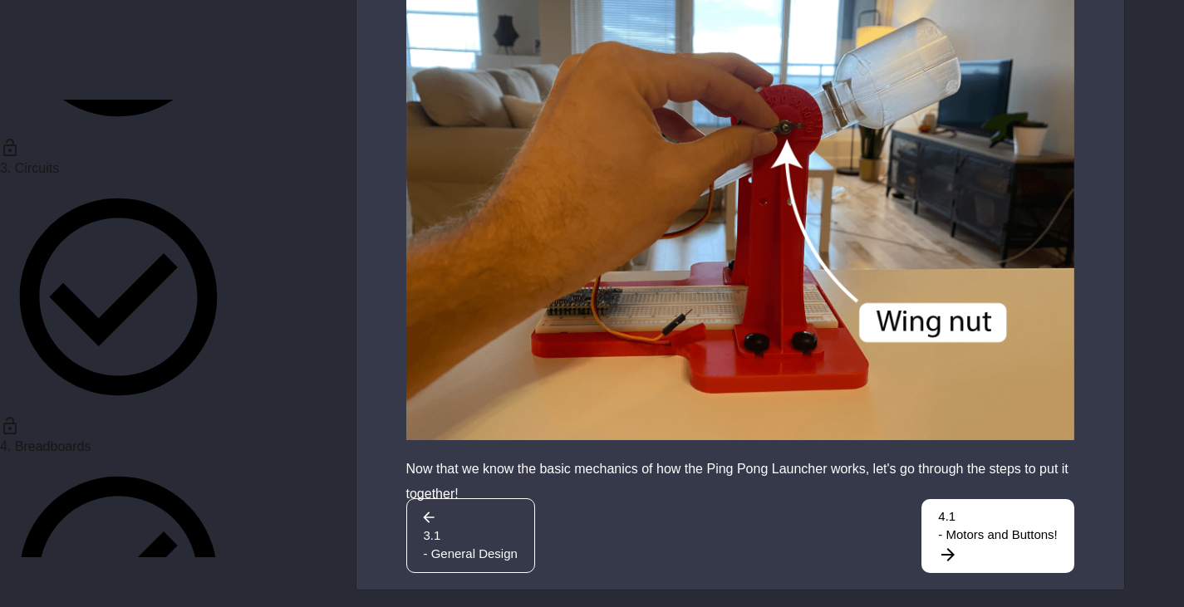
scroll to position [665, 0]
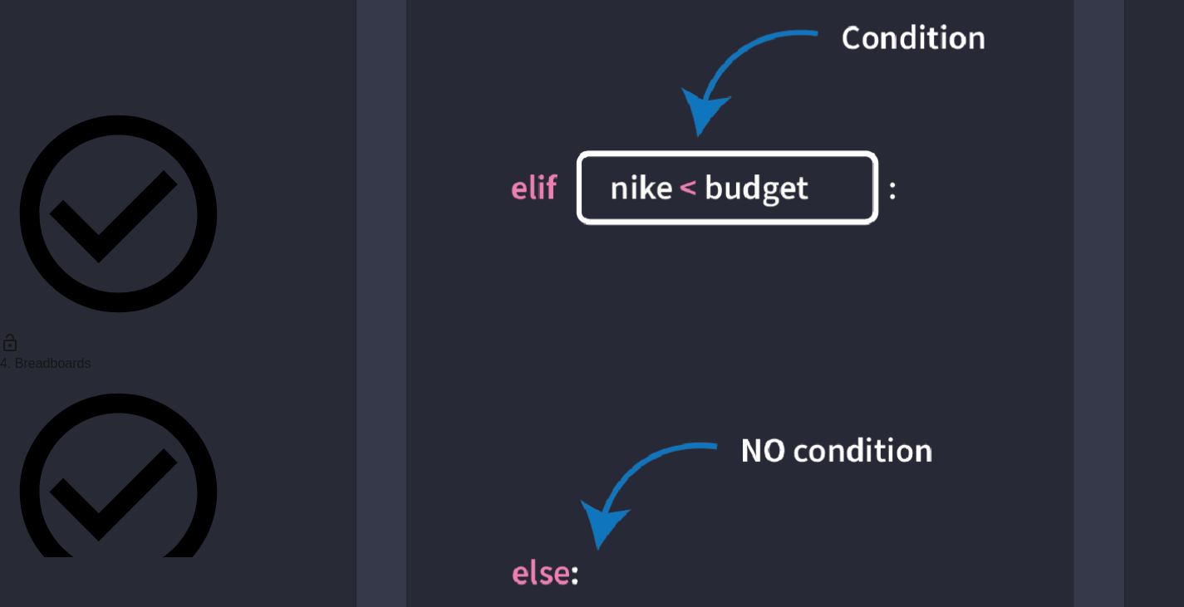
scroll to position [16202, 0]
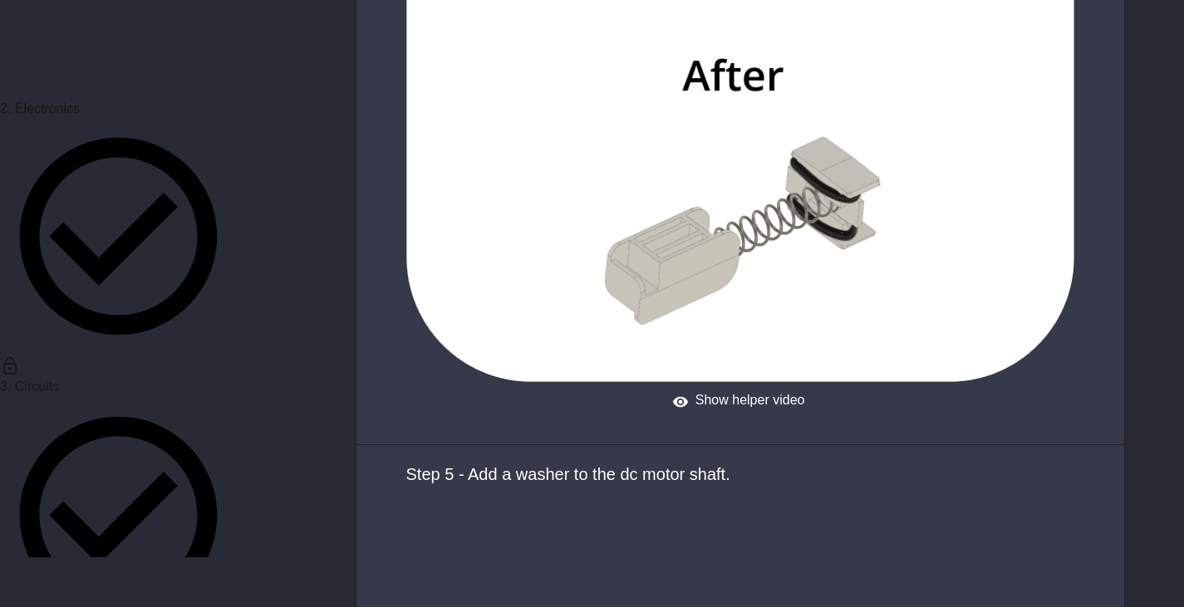
scroll to position [9056, 0]
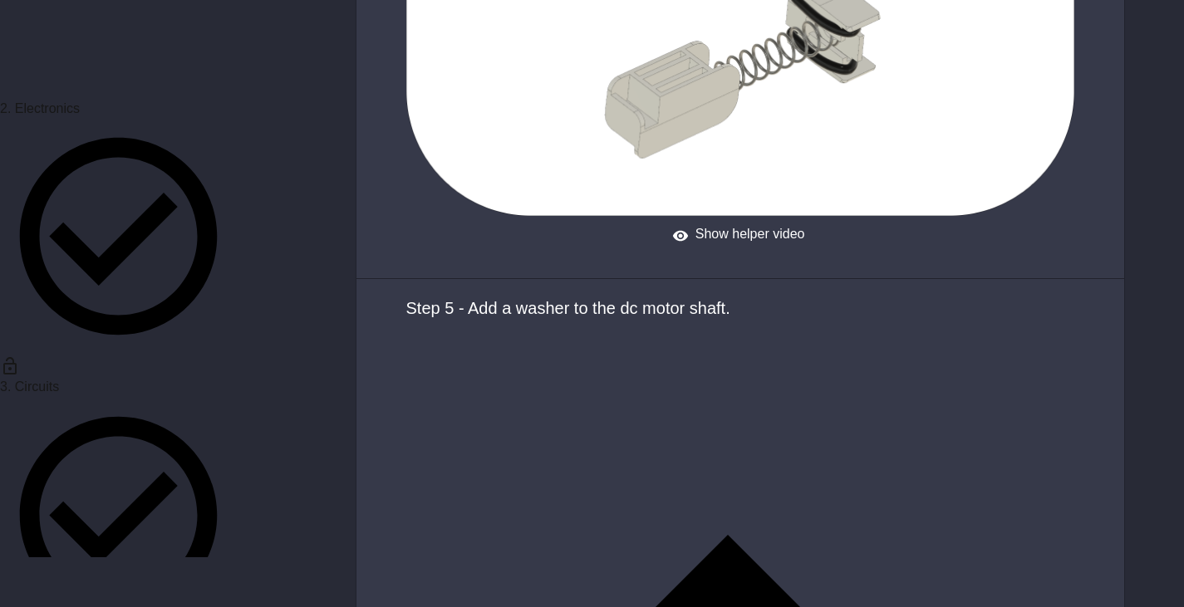
scroll to position [9305, 0]
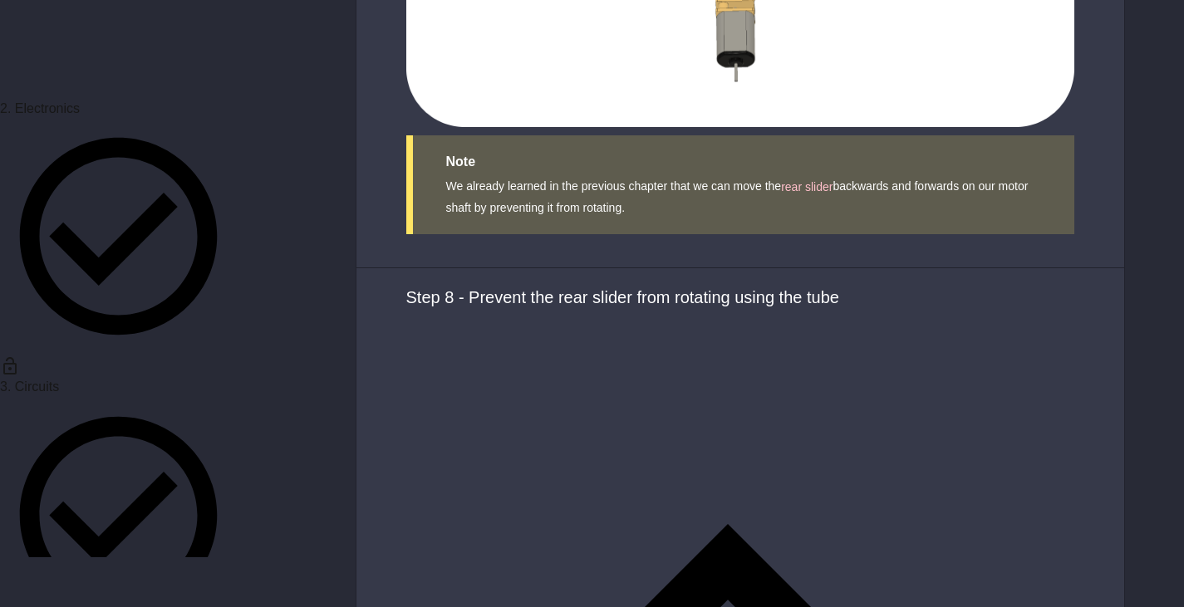
scroll to position [14994, 0]
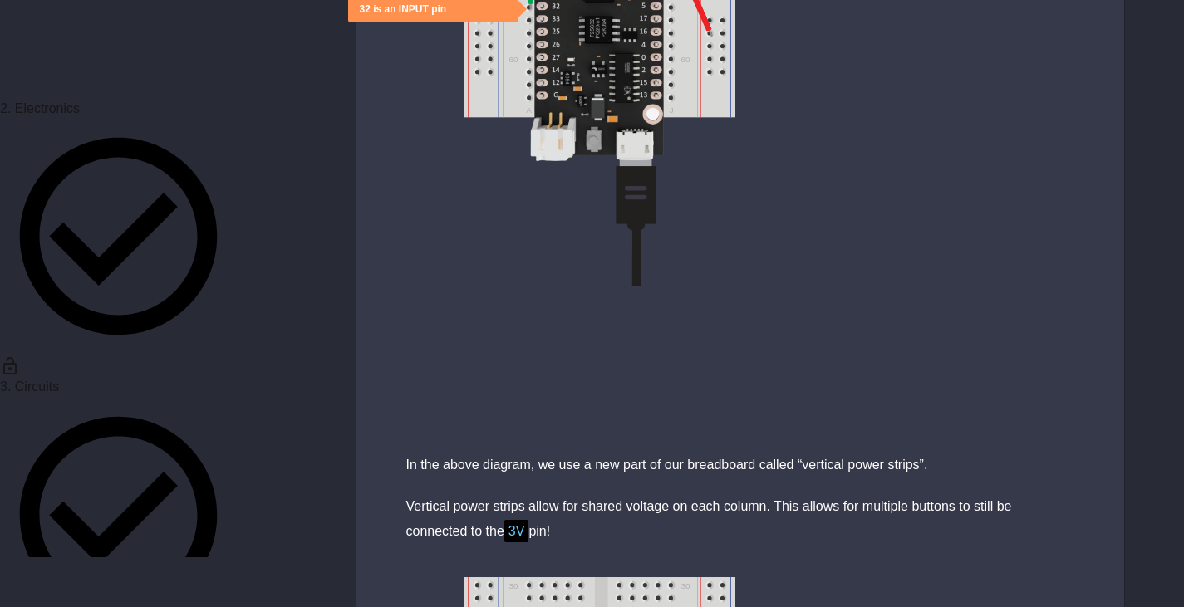
scroll to position [4403, 0]
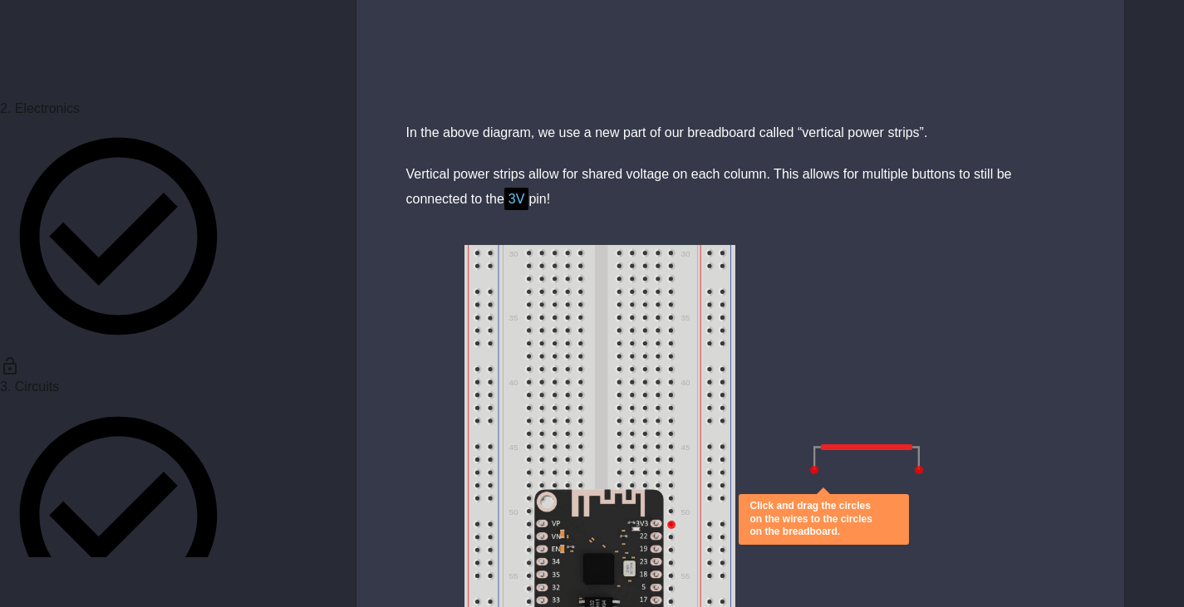
drag, startPoint x: 544, startPoint y: 188, endPoint x: 604, endPoint y: 186, distance: 59.8
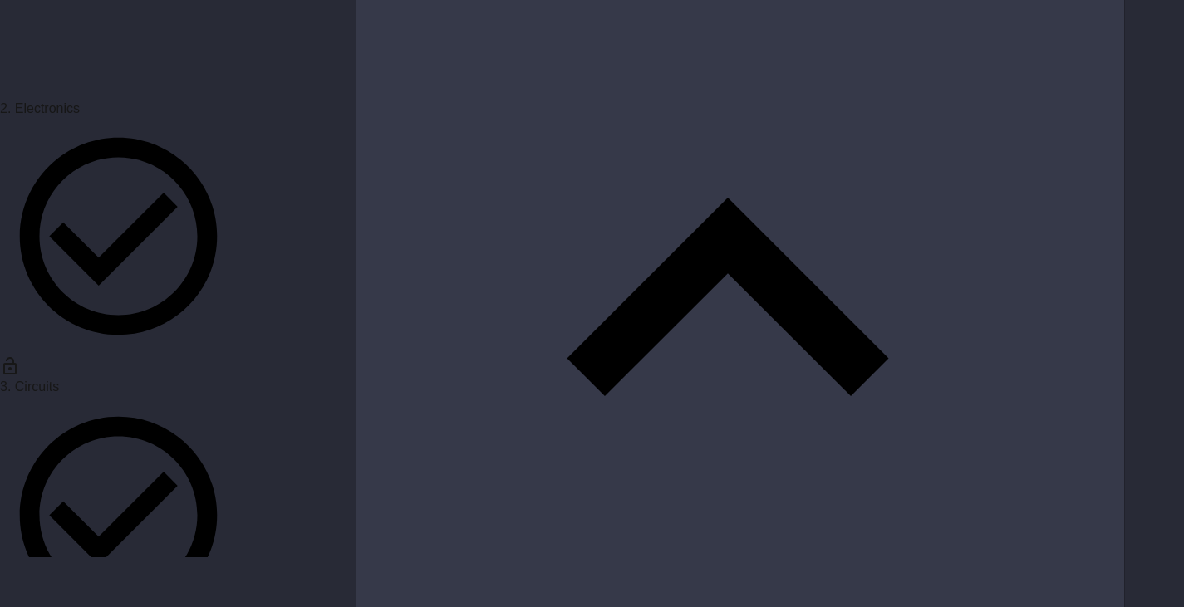
scroll to position [3240, 0]
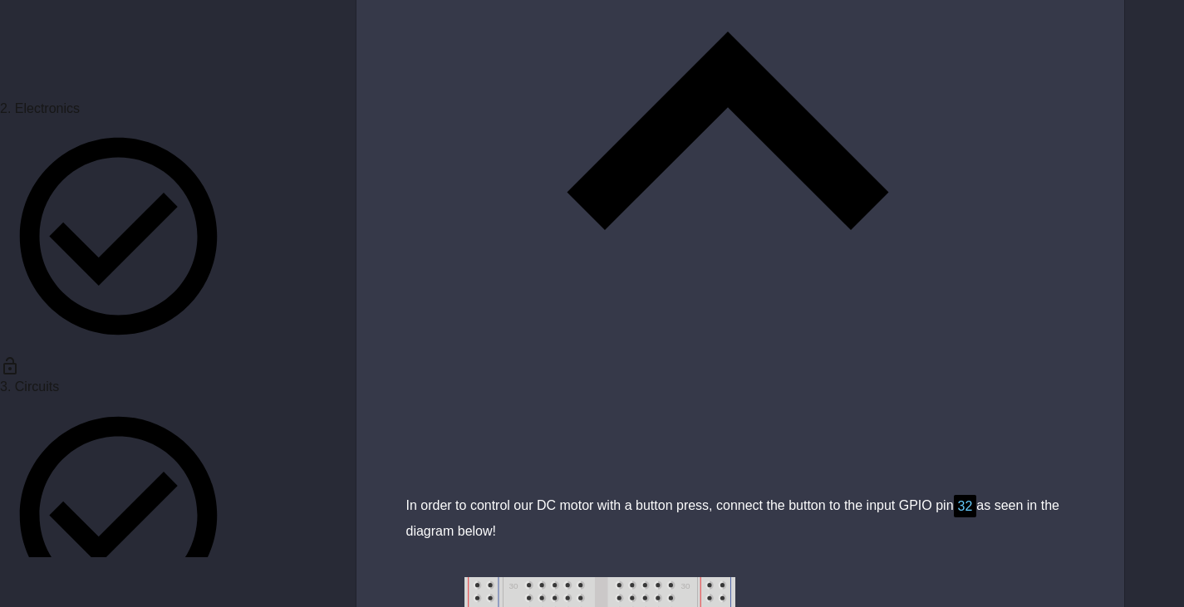
drag, startPoint x: 847, startPoint y: 387, endPoint x: 647, endPoint y: 466, distance: 215.2
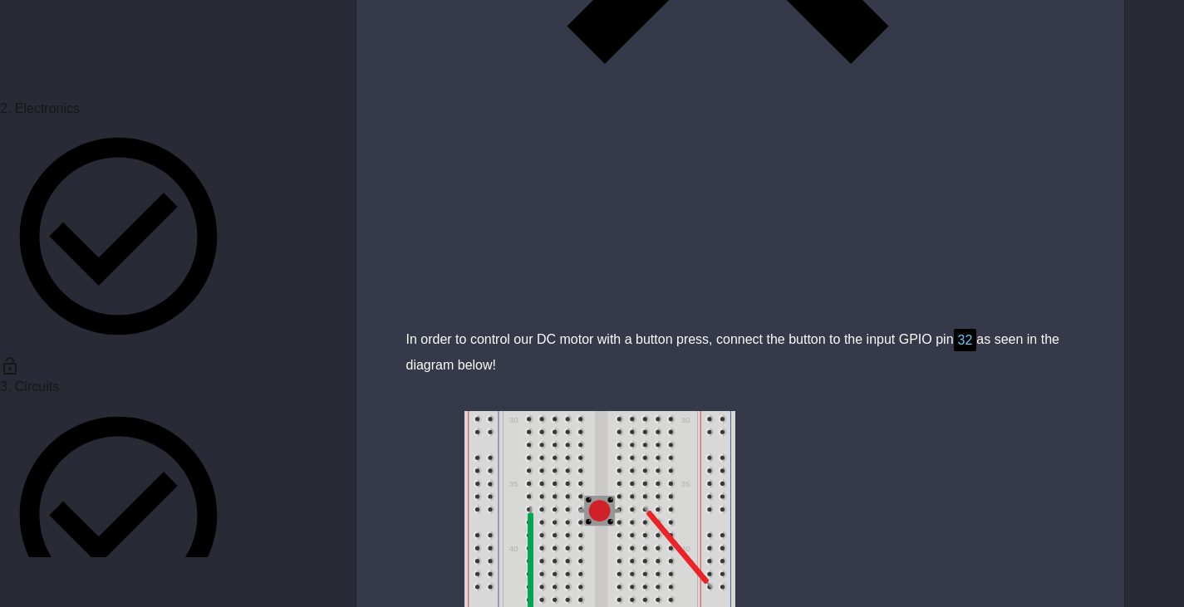
drag, startPoint x: 700, startPoint y: 62, endPoint x: 690, endPoint y: 63, distance: 10.0
drag, startPoint x: 711, startPoint y: 233, endPoint x: 677, endPoint y: 245, distance: 36.3
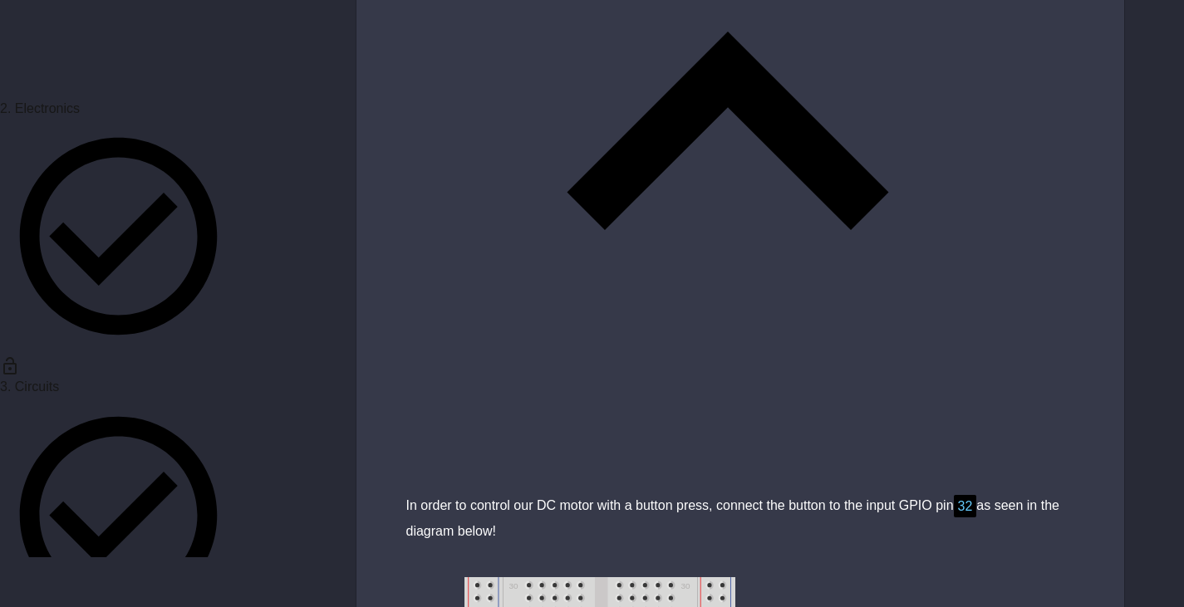
drag, startPoint x: 707, startPoint y: 233, endPoint x: 686, endPoint y: 237, distance: 21.0
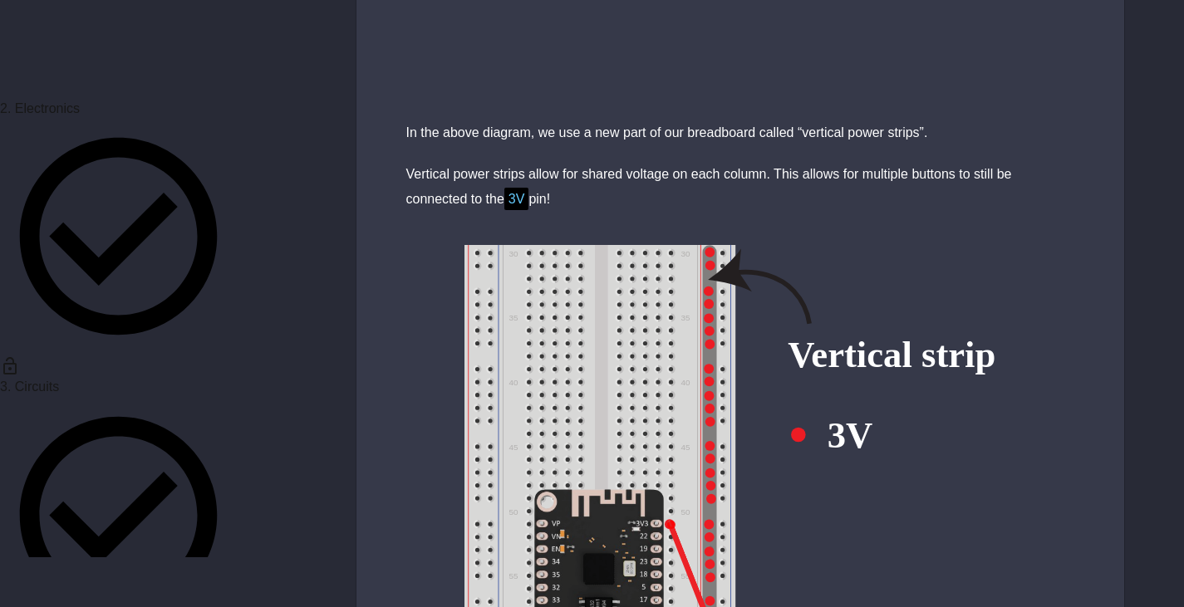
scroll to position [4403, 0]
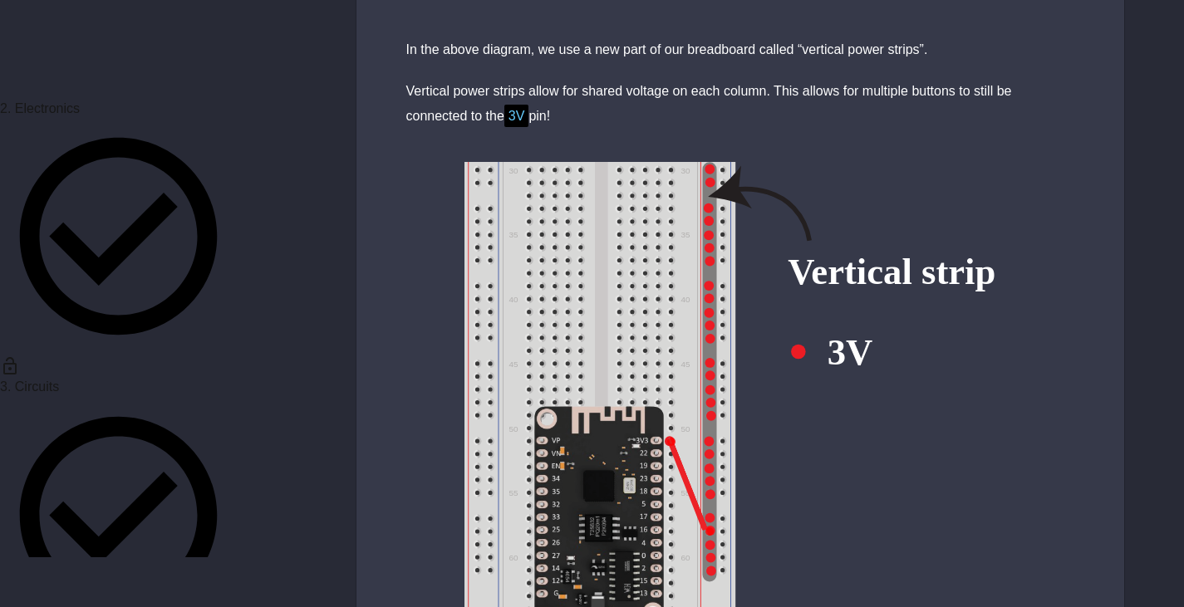
scroll to position [5068, 0]
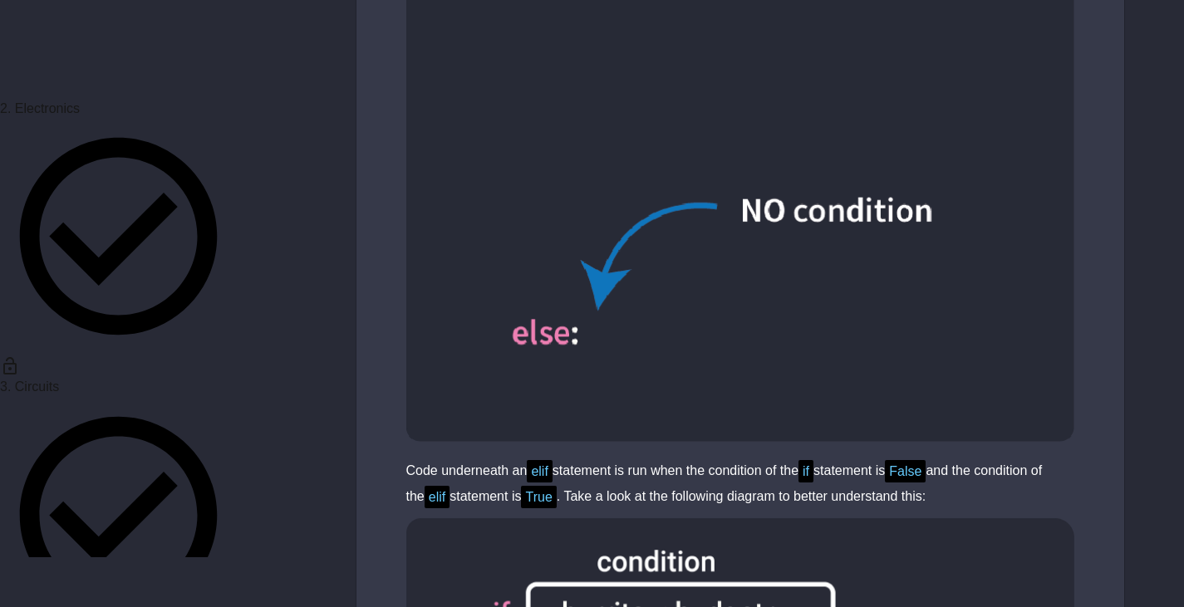
scroll to position [17747, 0]
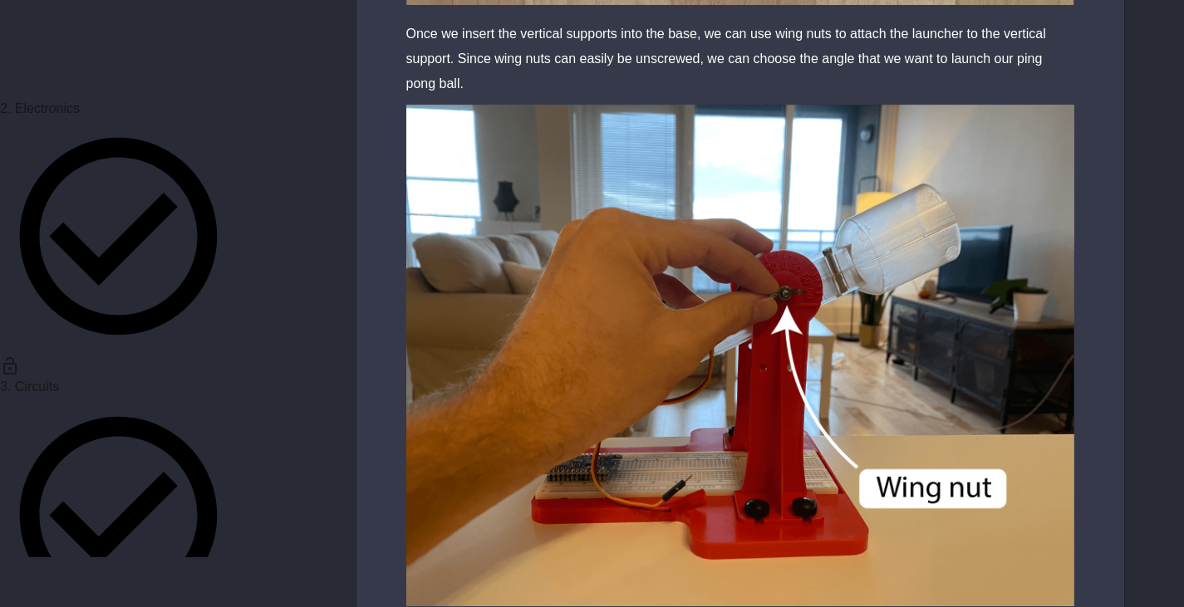
scroll to position [8250, 0]
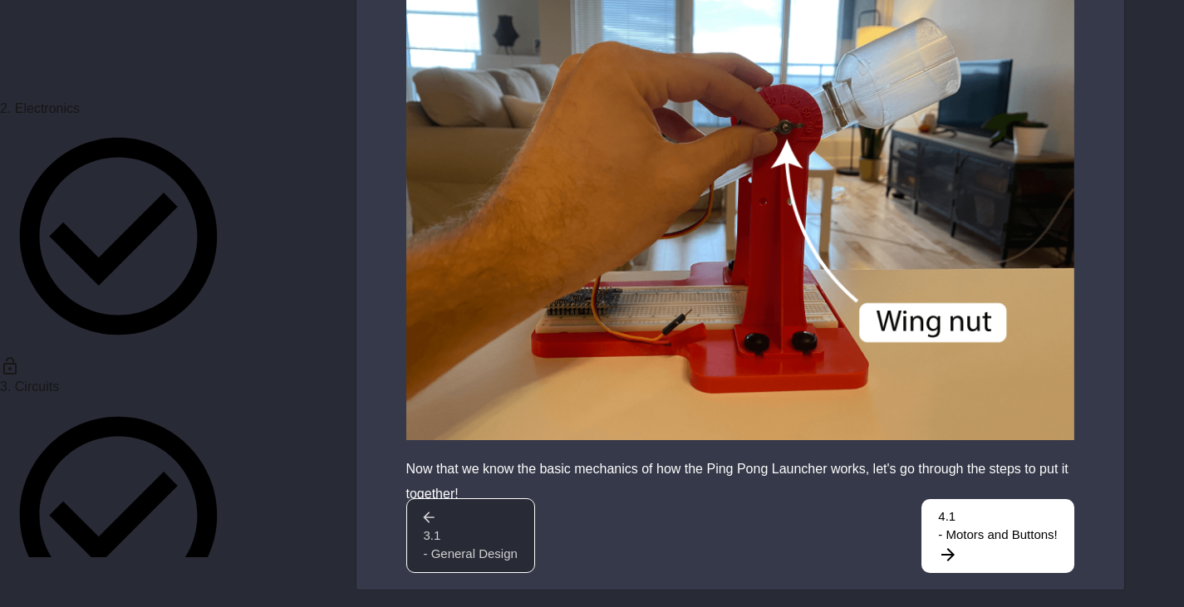
click at [518, 564] on span "- General Design" at bounding box center [471, 554] width 94 height 19
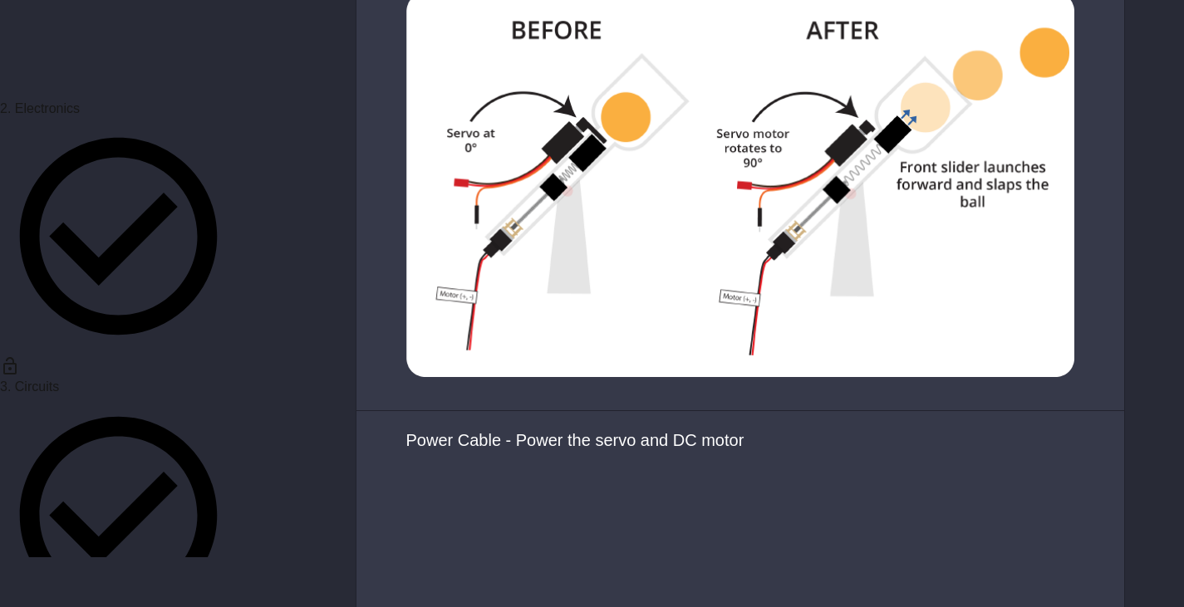
scroll to position [3554, 0]
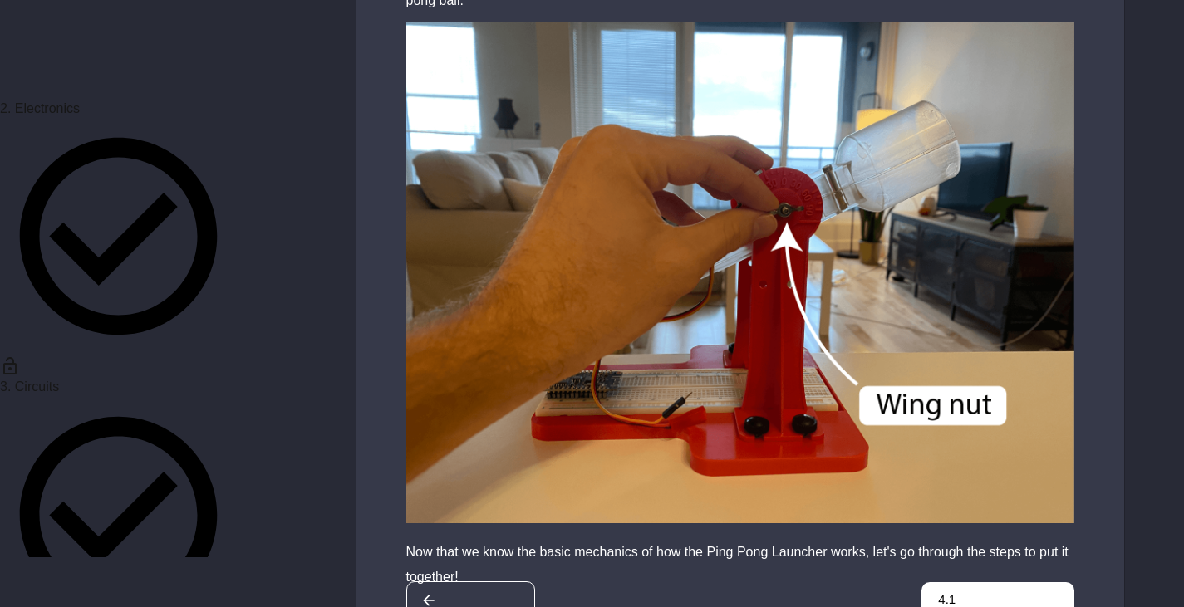
scroll to position [8250, 0]
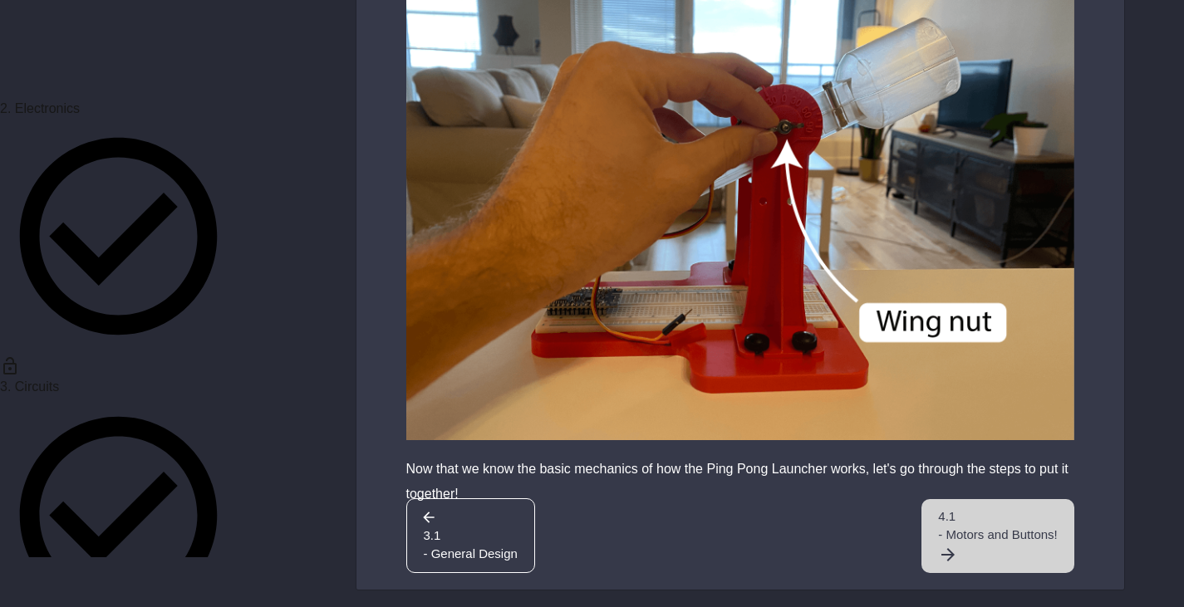
click at [975, 545] on span "- Motors and Buttons!" at bounding box center [997, 535] width 119 height 19
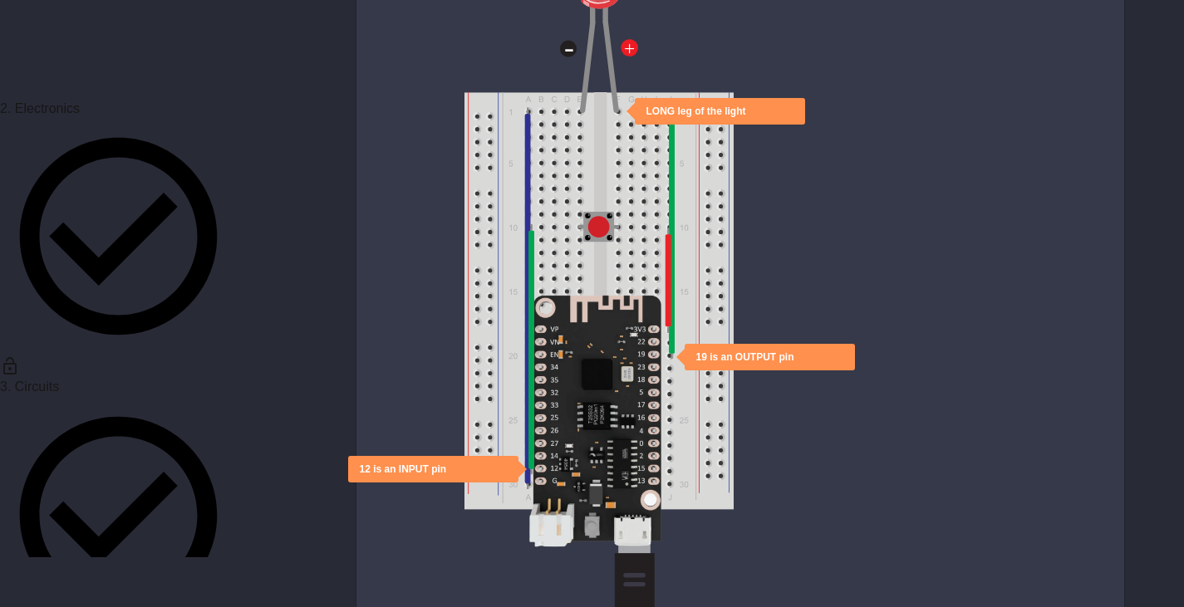
scroll to position [1080, 0]
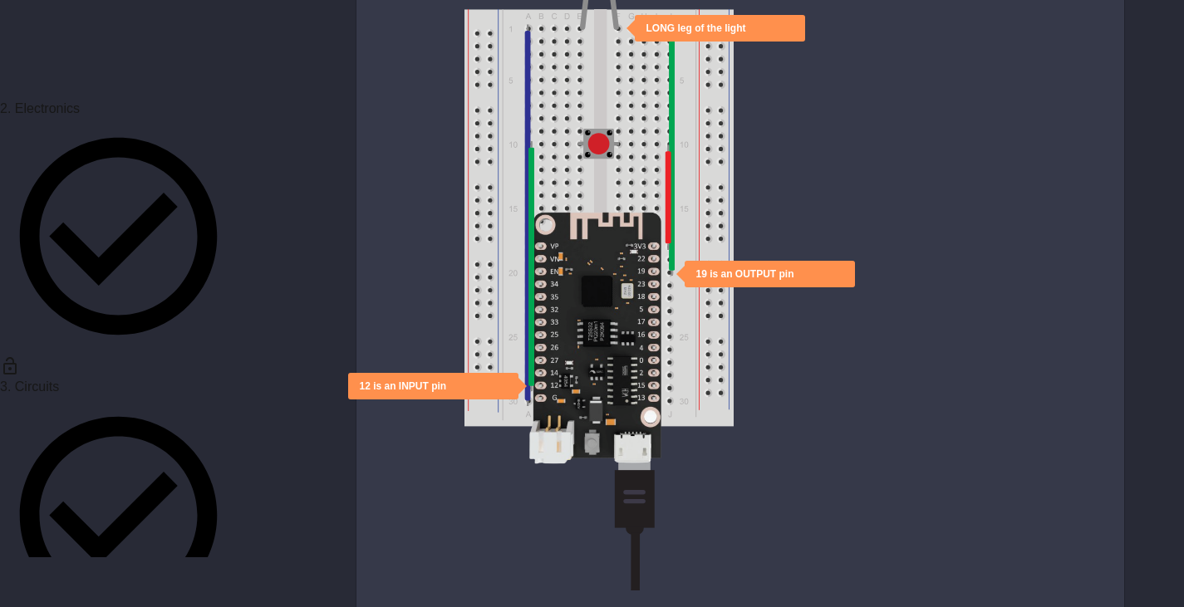
click at [846, 403] on div "12 is an INPUT pin 19 is an OUTPUT pin LONG leg of the light" at bounding box center [740, 180] width 768 height 582
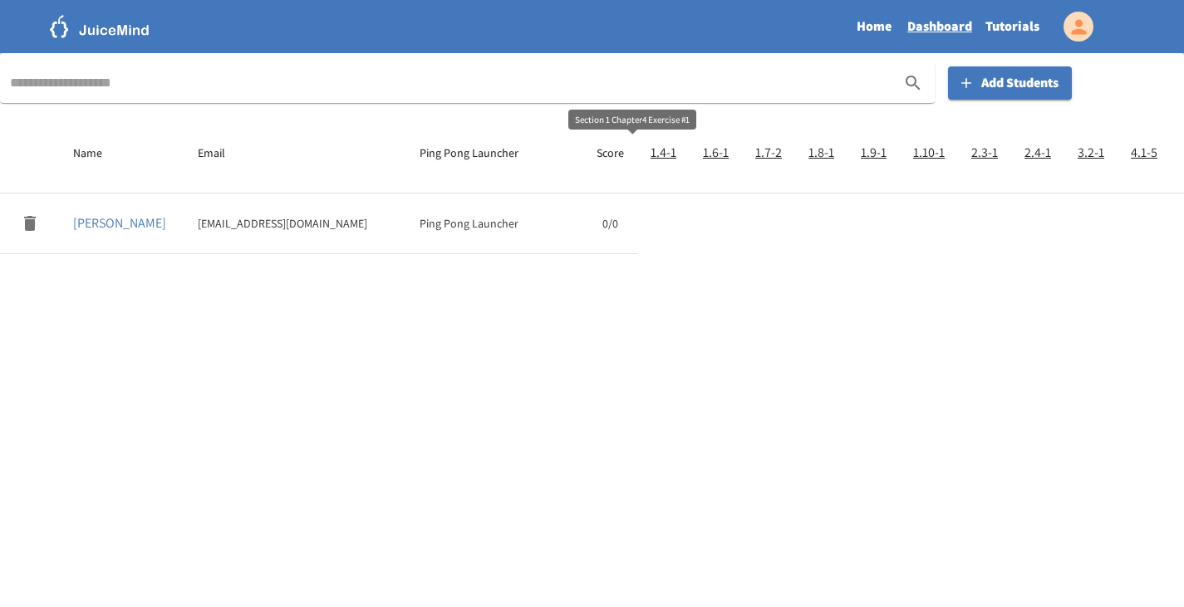
click at [651, 161] on h6 "1.4-1" at bounding box center [664, 152] width 26 height 23
click at [651, 154] on h6 "1.4-1" at bounding box center [664, 152] width 26 height 23
click at [120, 222] on p "DOE, John" at bounding box center [122, 224] width 98 height 20
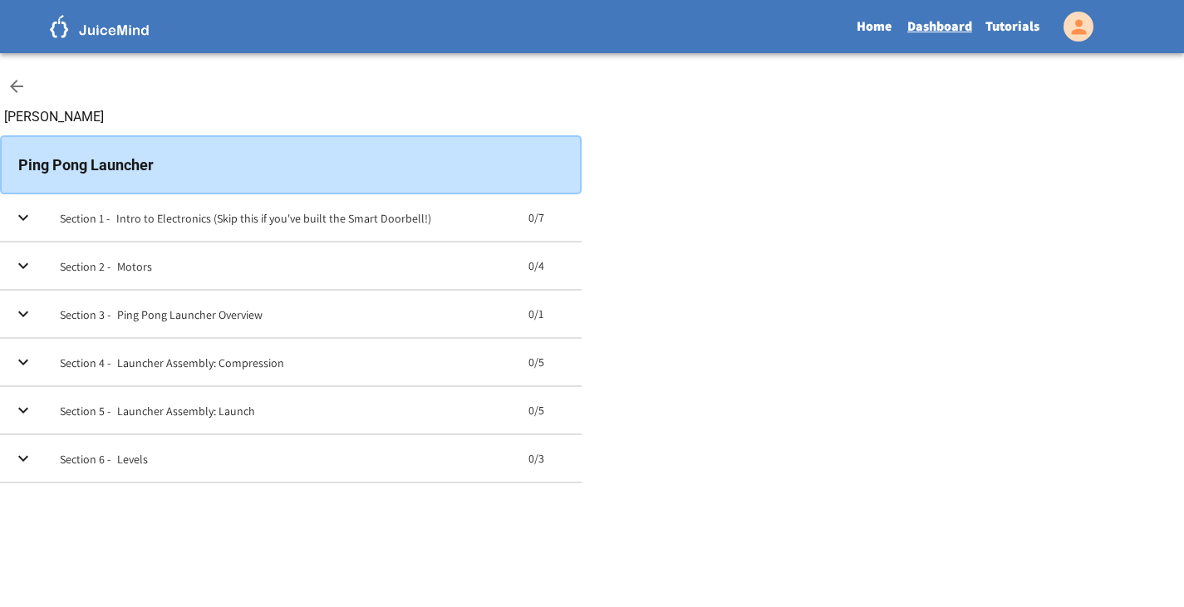
drag, startPoint x: 497, startPoint y: 357, endPoint x: 361, endPoint y: 345, distance: 136.8
click at [263, 323] on h6 "Ping Pong Launcher Overview" at bounding box center [189, 315] width 145 height 17
click at [33, 324] on icon "expand row" at bounding box center [23, 314] width 20 height 20
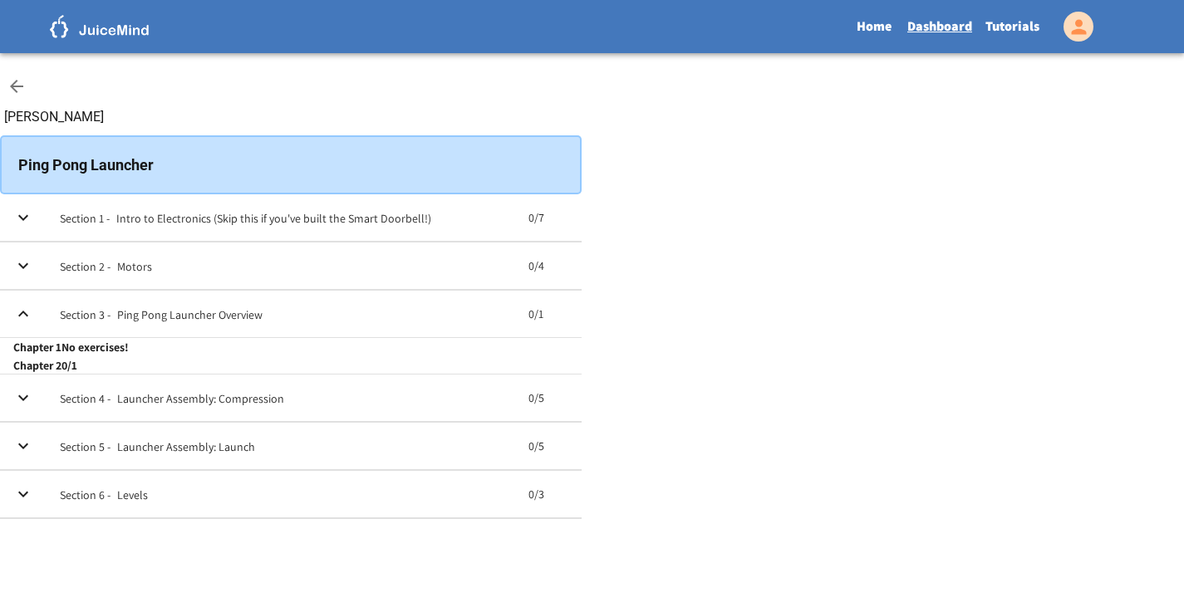
click at [61, 356] on h6 "Chapter 1" at bounding box center [37, 347] width 48 height 17
click at [61, 374] on h6 "Chapter 2" at bounding box center [37, 365] width 48 height 17
click at [870, 29] on link "Home" at bounding box center [873, 26] width 53 height 38
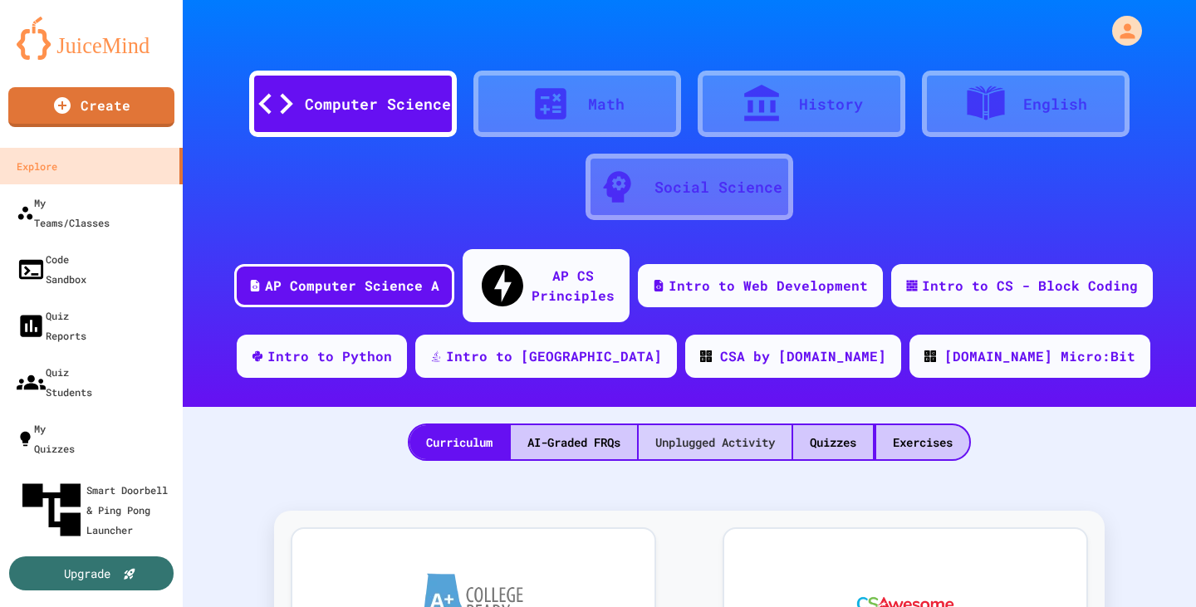
click at [692, 425] on div "Unplugged Activity" at bounding box center [715, 442] width 153 height 34
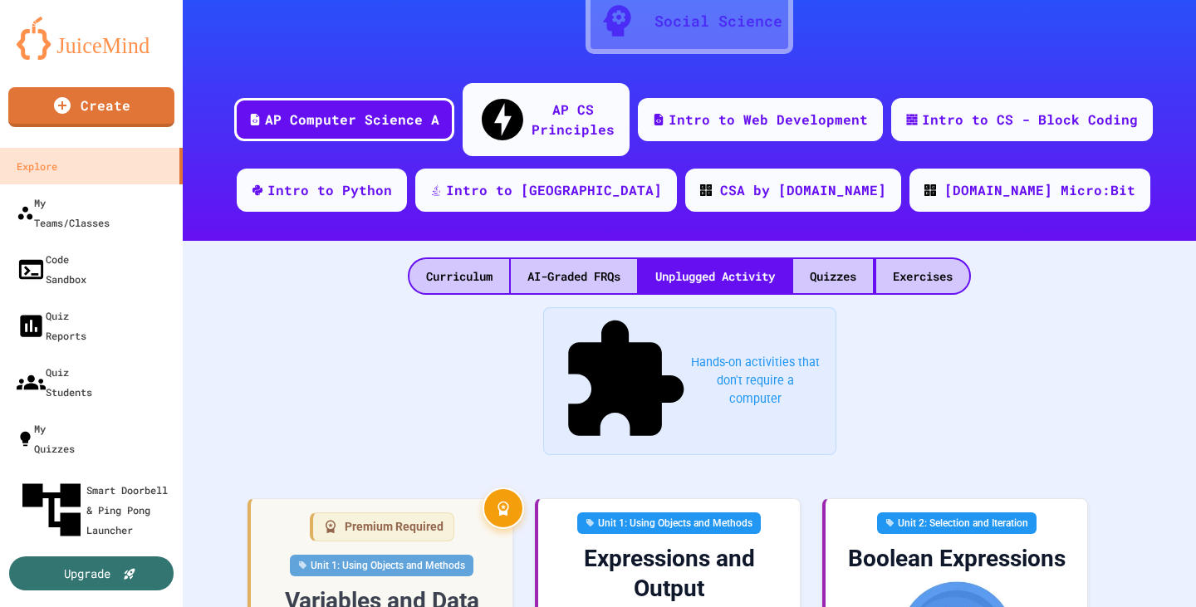
scroll to position [83, 0]
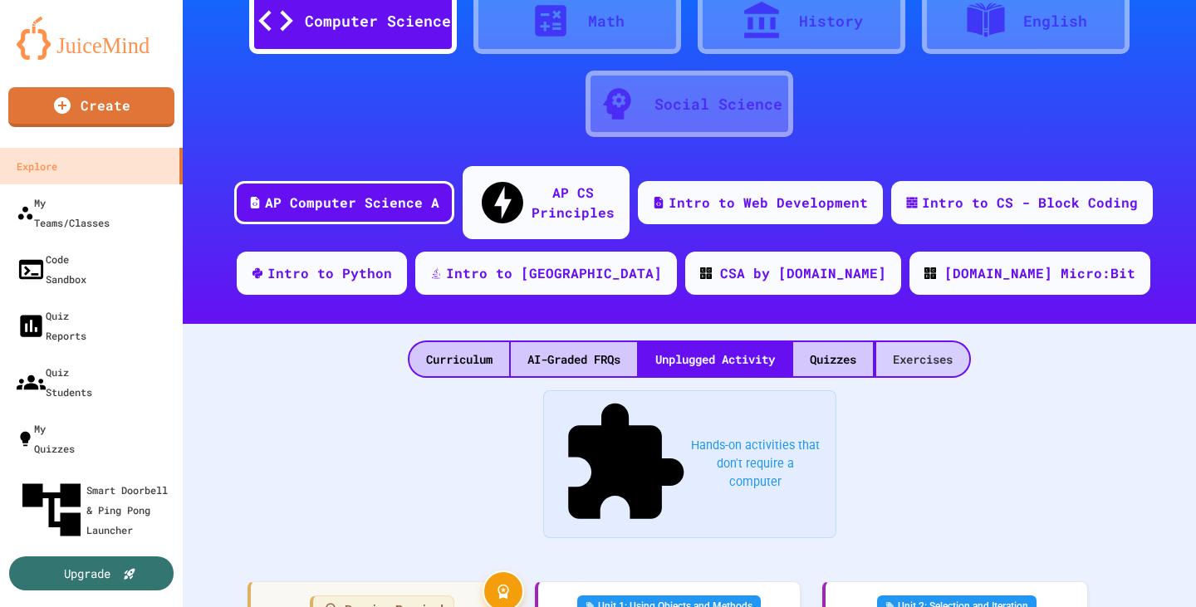
click at [932, 343] on div "Exercises" at bounding box center [923, 359] width 93 height 34
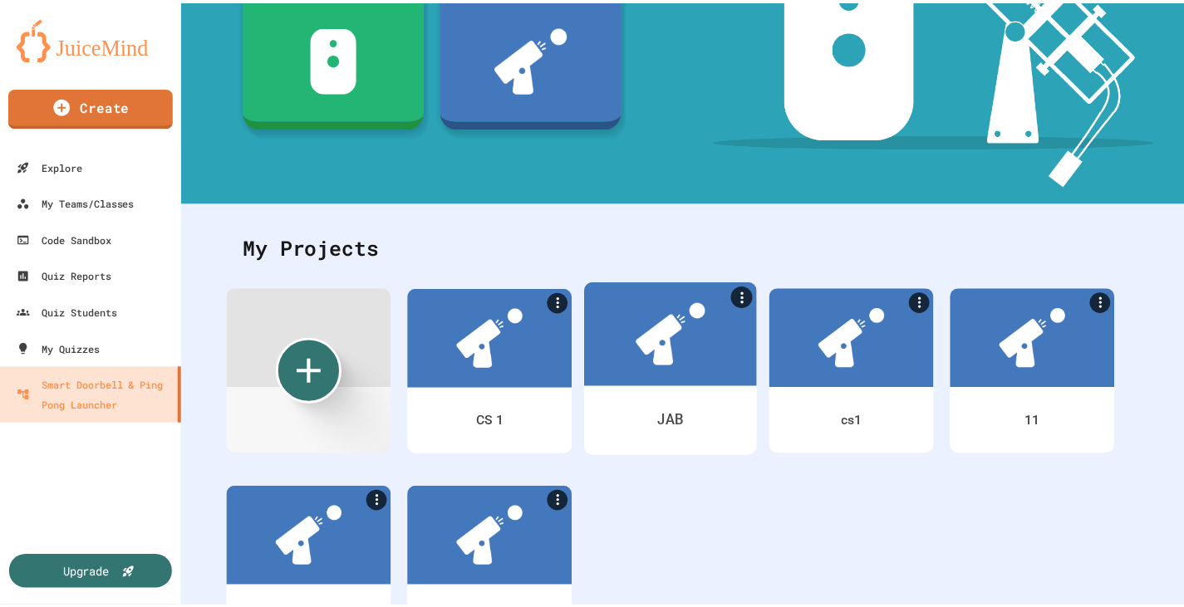
scroll to position [362, 0]
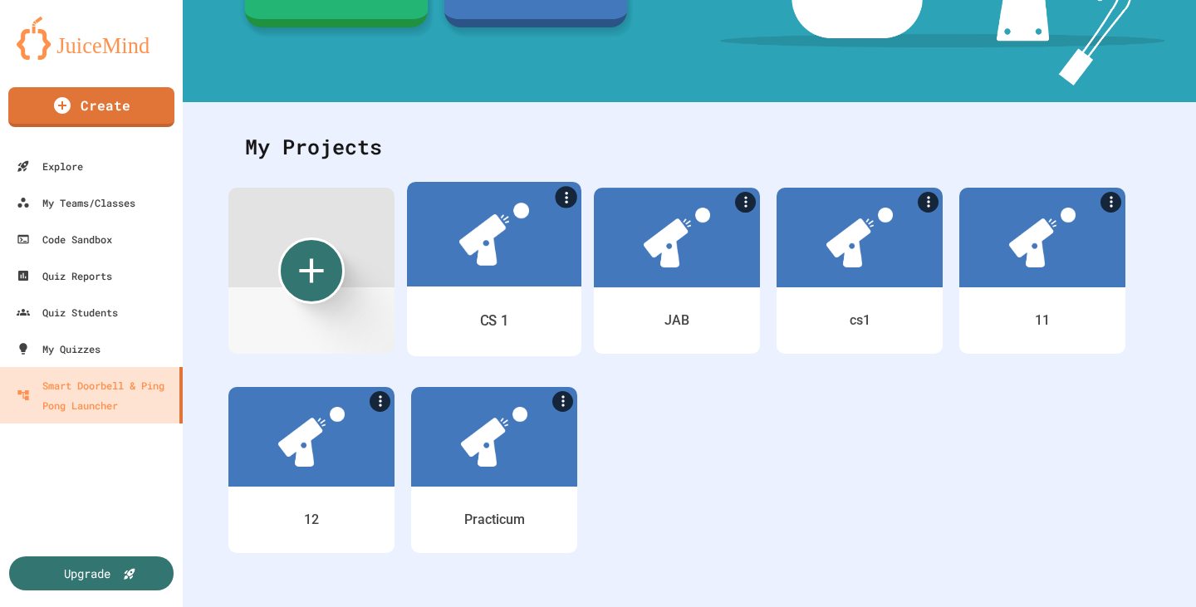
click at [528, 261] on div at bounding box center [494, 234] width 174 height 105
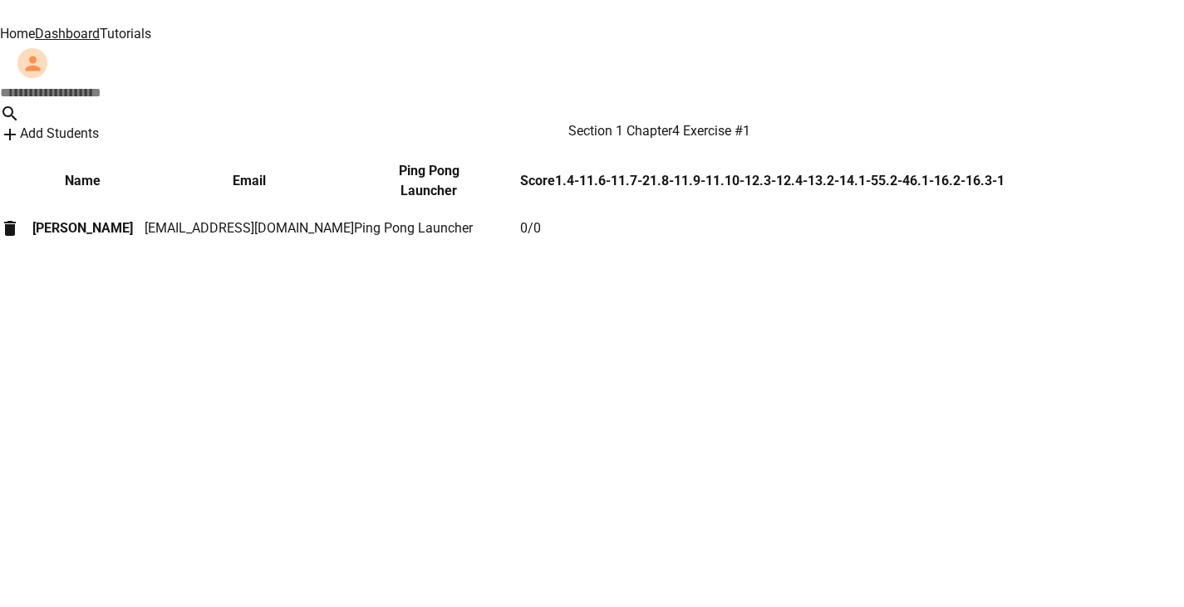
click at [587, 171] on h6 "1.4-1" at bounding box center [571, 181] width 32 height 20
click at [618, 171] on h6 "1.6-1" at bounding box center [603, 181] width 32 height 20
